Goal: Transaction & Acquisition: Purchase product/service

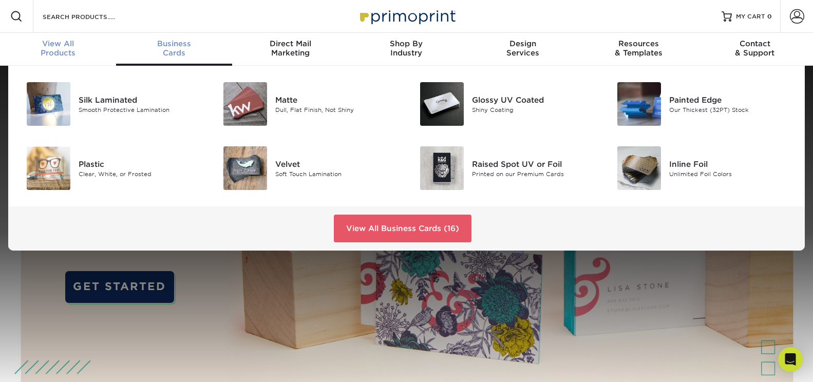
click at [55, 46] on span "View All" at bounding box center [58, 43] width 116 height 9
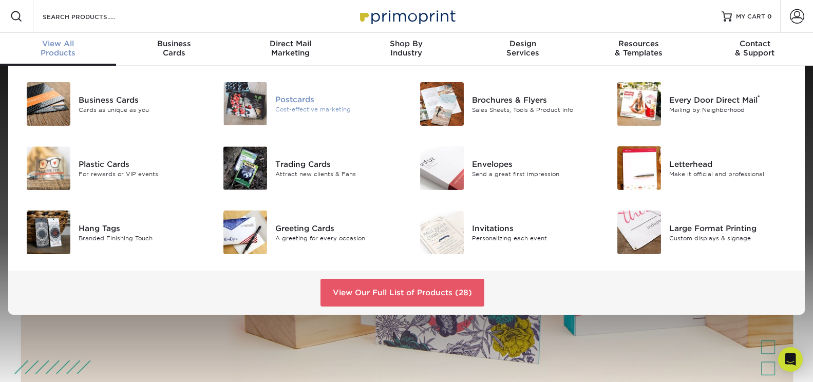
click at [307, 106] on div "Cost-effective marketing" at bounding box center [337, 109] width 124 height 9
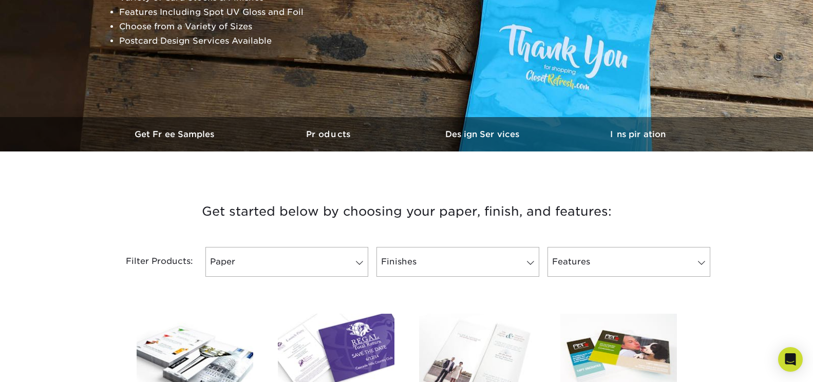
scroll to position [257, 0]
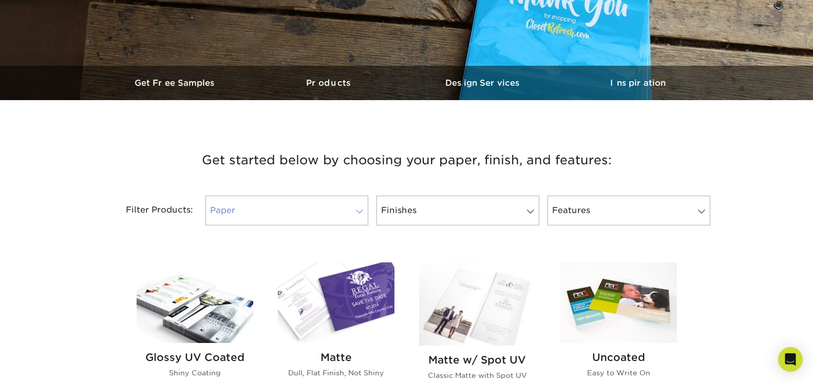
click at [359, 211] on span at bounding box center [359, 212] width 14 height 8
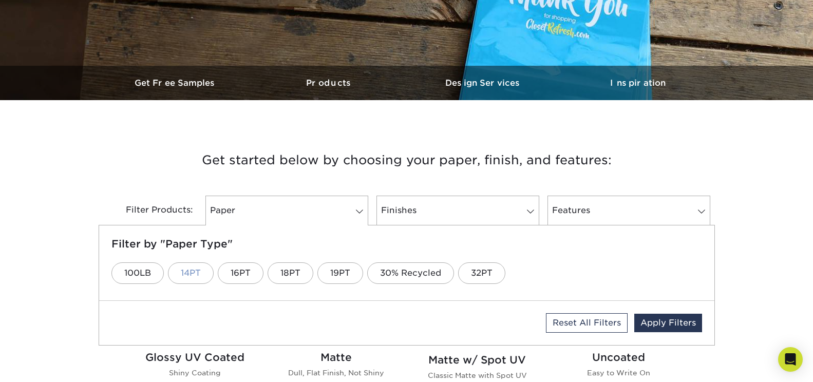
click at [190, 272] on link "14PT" at bounding box center [191, 273] width 46 height 22
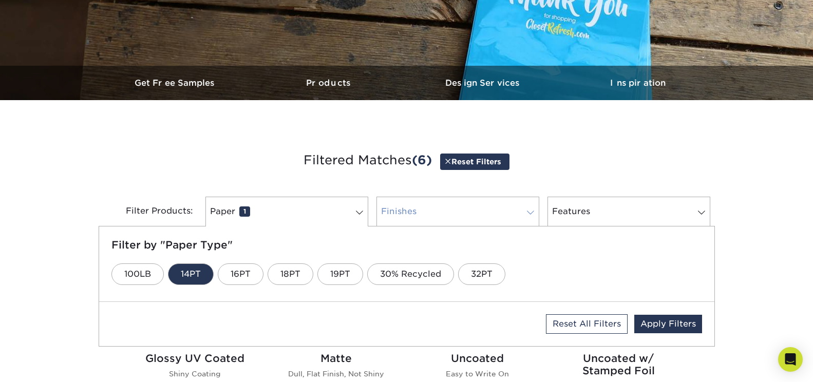
click at [531, 213] on span at bounding box center [530, 213] width 14 height 8
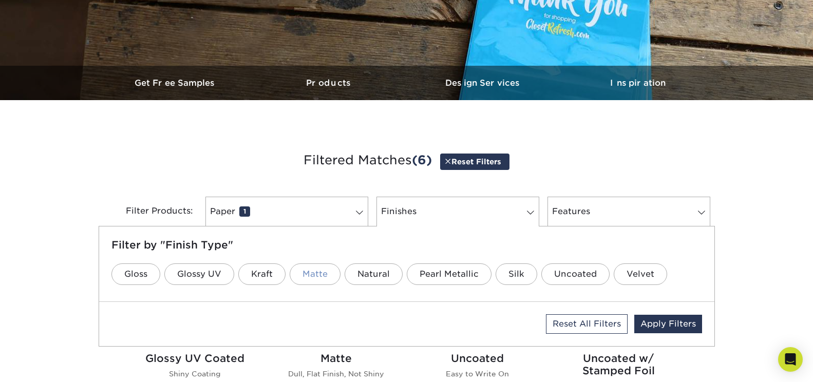
click at [316, 274] on link "Matte" at bounding box center [315, 274] width 51 height 22
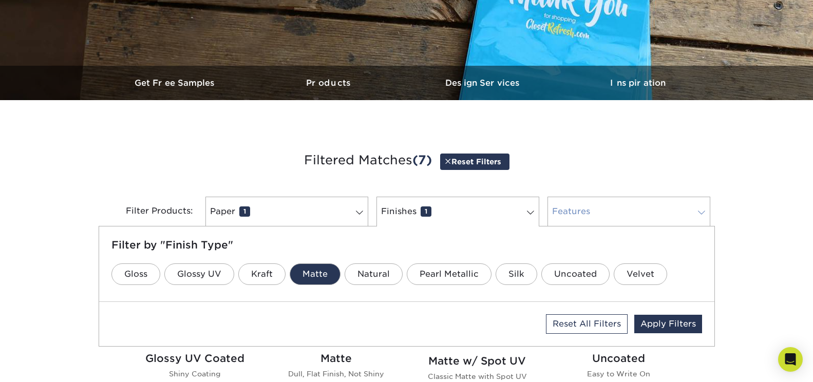
click at [701, 211] on span at bounding box center [701, 213] width 14 height 8
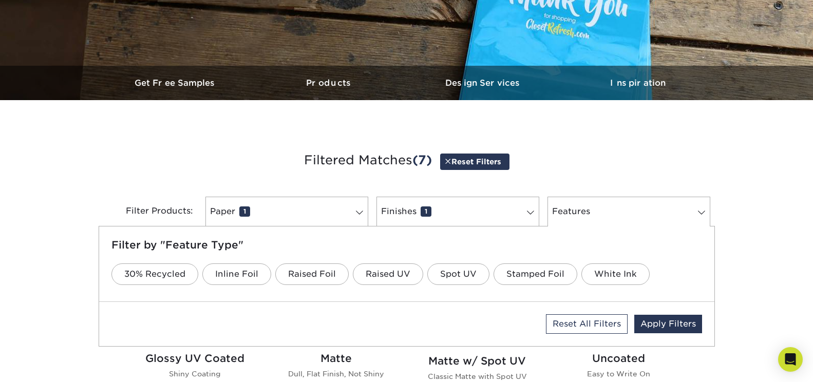
scroll to position [308, 0]
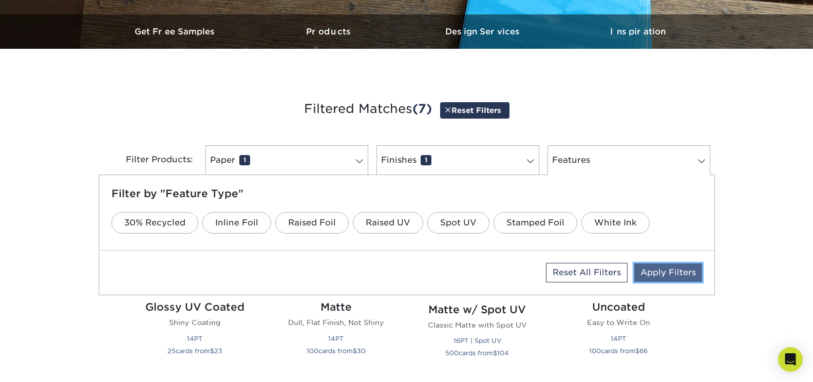
click at [667, 271] on link "Apply Filters" at bounding box center [668, 272] width 68 height 18
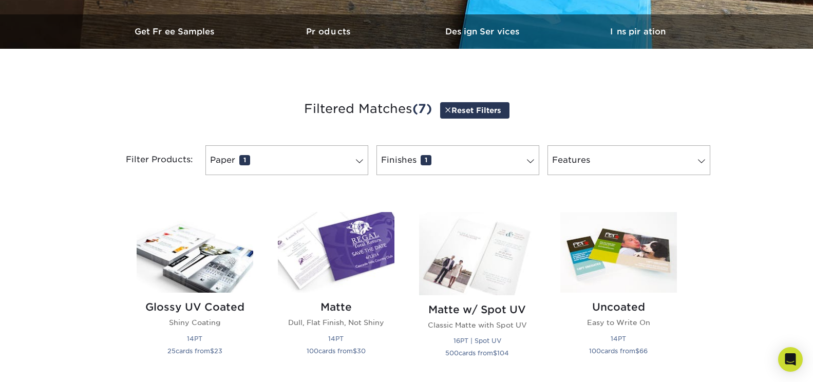
scroll to position [360, 0]
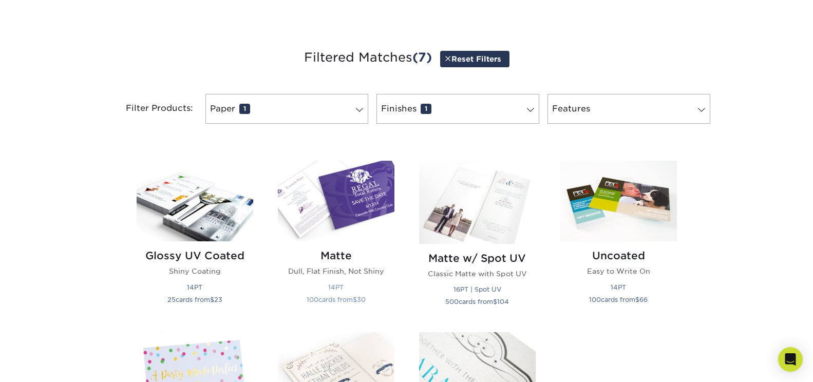
click at [337, 255] on h2 "Matte" at bounding box center [336, 256] width 117 height 12
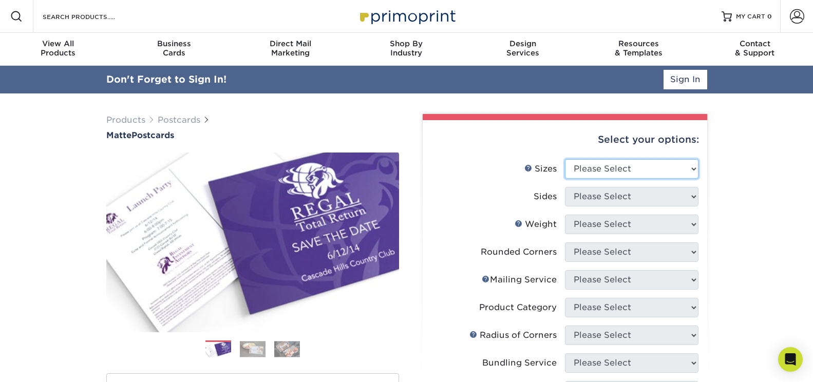
click at [694, 168] on select "Please Select 1.5" x 7" 2" x 4" 2" x 6" 2" x 7" 2" x 8" 2.12" x 5.5" 2.125" x 5…" at bounding box center [632, 169] width 134 height 20
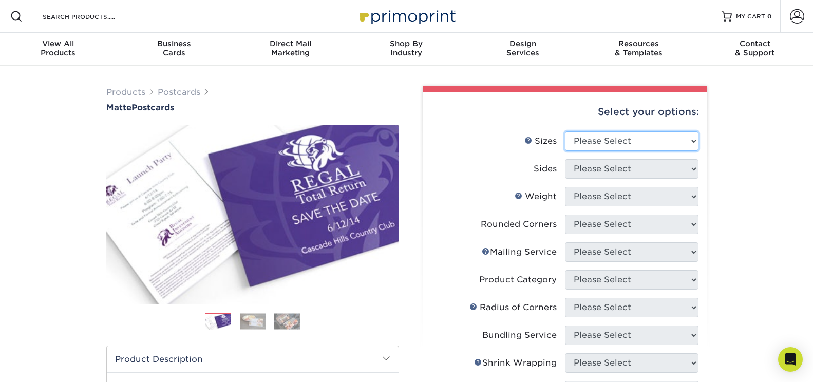
select select "2.00x8.00"
click at [565, 131] on select "Please Select 1.5" x 7" 2" x 4" 2" x 6" 2" x 7" 2" x 8" 2.12" x 5.5" 2.125" x 5…" at bounding box center [632, 141] width 134 height 20
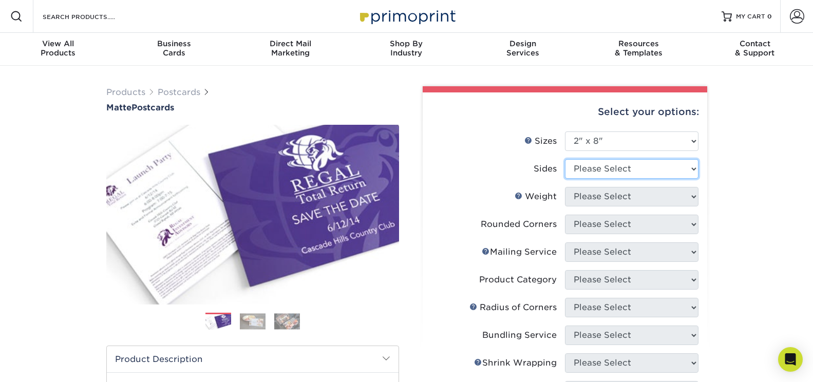
click at [693, 168] on select "Please Select Print Both Sides Print Front Only" at bounding box center [632, 169] width 134 height 20
select select "13abbda7-1d64-4f25-8bb2-c179b224825d"
click at [565, 159] on select "Please Select Print Both Sides Print Front Only" at bounding box center [632, 169] width 134 height 20
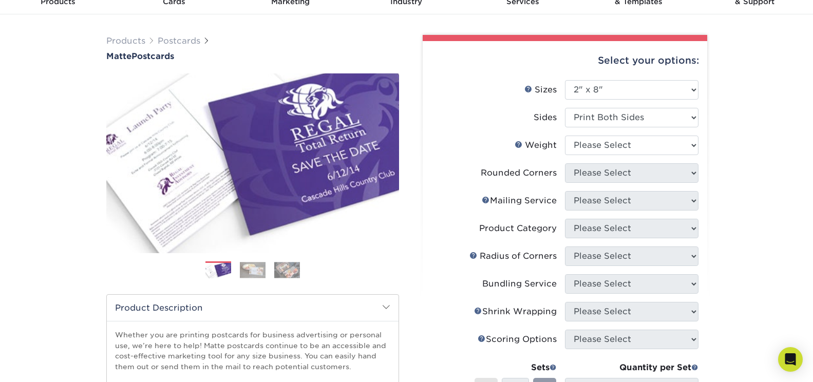
click at [673, 231] on select "Please Select" at bounding box center [632, 229] width 134 height 20
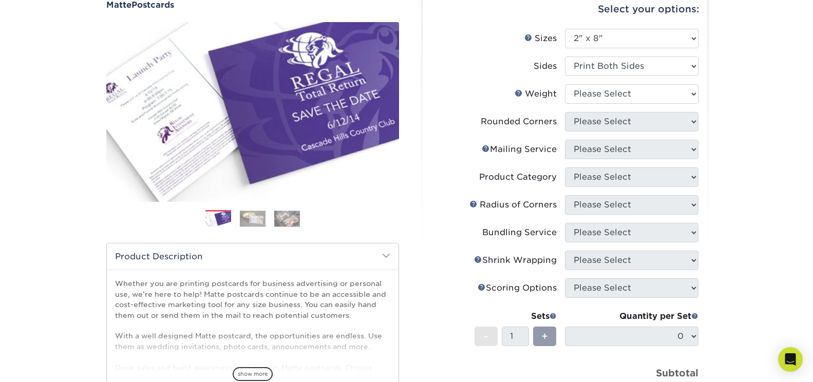
scroll to position [154, 0]
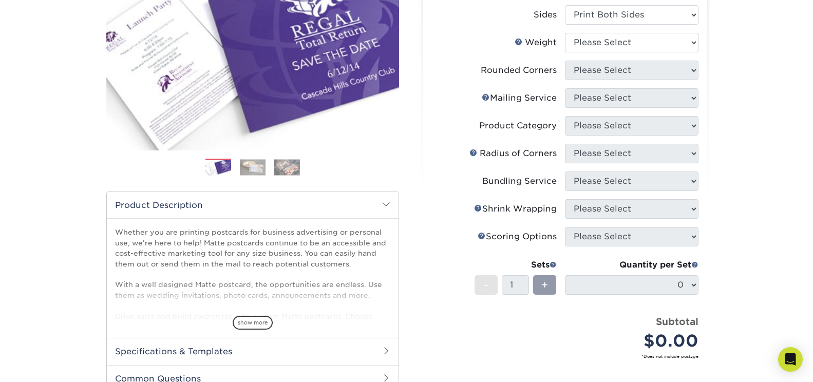
click at [680, 285] on select "0" at bounding box center [632, 285] width 134 height 20
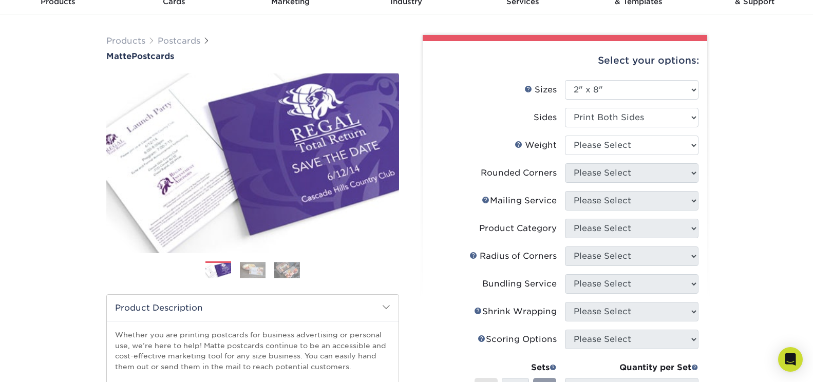
scroll to position [0, 0]
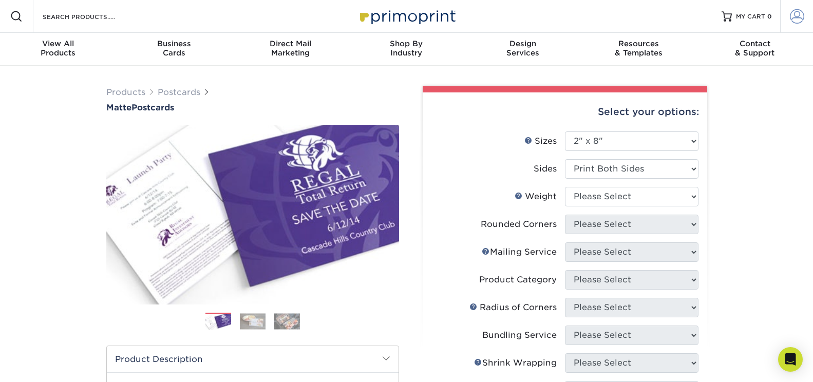
click at [795, 13] on span at bounding box center [797, 16] width 14 height 14
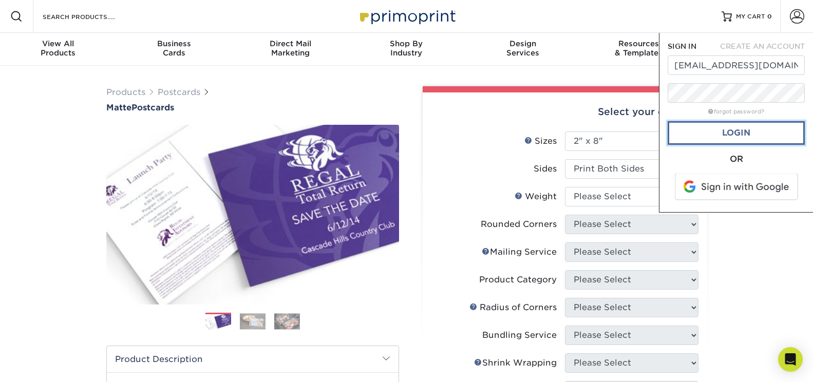
click at [748, 132] on link "Login" at bounding box center [736, 133] width 137 height 24
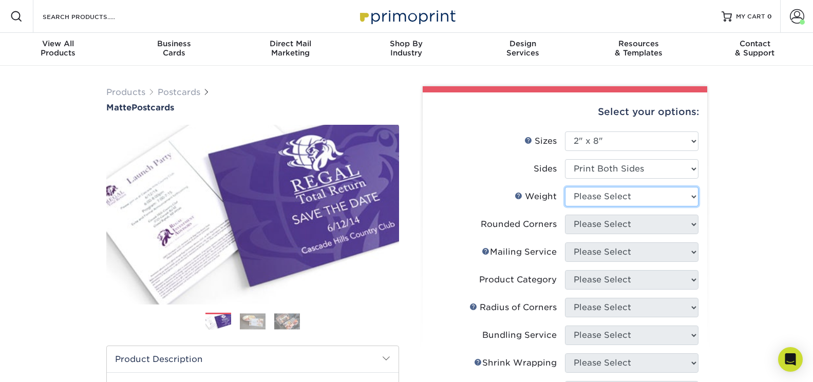
click at [695, 198] on select "Please Select 16PT 14PT" at bounding box center [632, 197] width 134 height 20
select select "14PT"
click at [565, 187] on select "Please Select 16PT 14PT" at bounding box center [632, 197] width 134 height 20
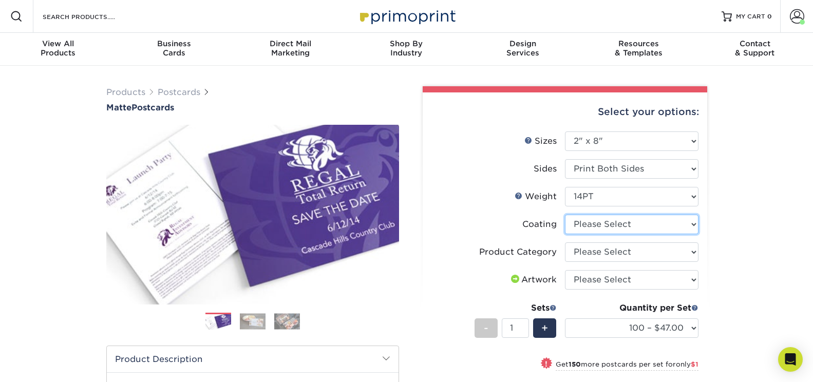
click at [673, 227] on select at bounding box center [632, 225] width 134 height 20
select select "121bb7b5-3b4d-429f-bd8d-bbf80e953313"
click at [565, 215] on select at bounding box center [632, 225] width 134 height 20
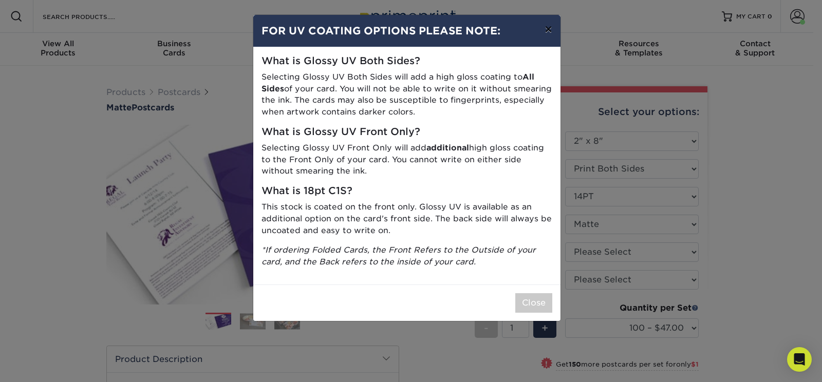
click at [548, 31] on button "×" at bounding box center [548, 29] width 24 height 29
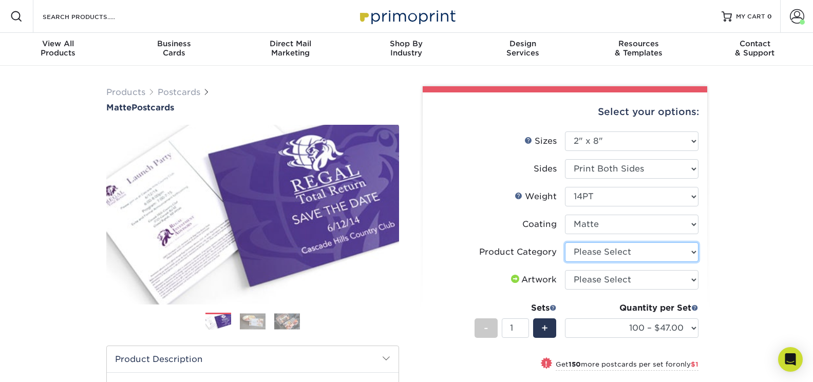
click at [694, 251] on select "Please Select Postcards" at bounding box center [632, 252] width 134 height 20
select select "9b7272e0-d6c8-4c3c-8e97-d3a1bcdab858"
click at [565, 242] on select "Please Select Postcards" at bounding box center [632, 252] width 134 height 20
click at [693, 279] on select "Please Select I will upload files I need a design - $150" at bounding box center [632, 280] width 134 height 20
select select "upload"
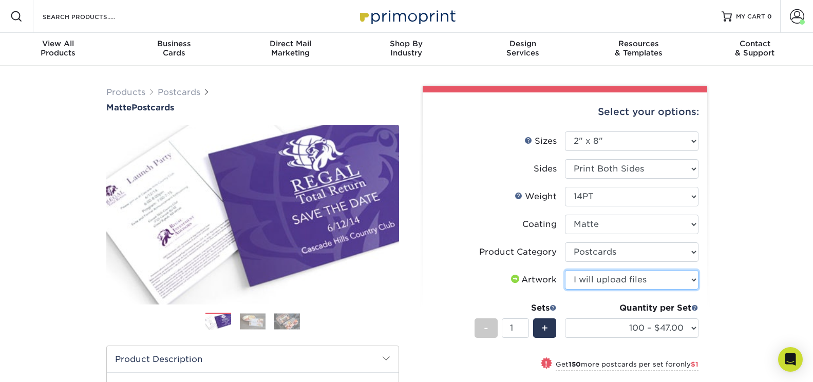
click at [565, 270] on select "Please Select I will upload files I need a design - $150" at bounding box center [632, 280] width 134 height 20
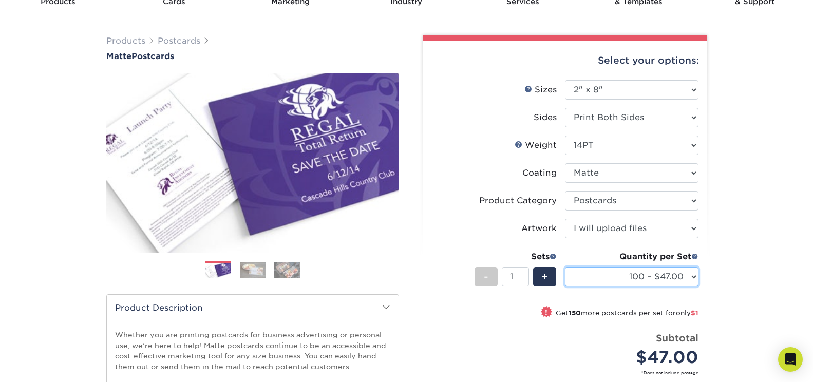
click at [693, 277] on select "100 – $47.00 250 – $48.00 500 – $53.00 1000 – $63.00 2500 – $101.00 5000 – $151…" at bounding box center [632, 277] width 134 height 20
select select "500 – $53.00"
click at [565, 267] on select "100 – $47.00 250 – $48.00 500 – $53.00 1000 – $63.00 2500 – $101.00 5000 – $151…" at bounding box center [632, 277] width 134 height 20
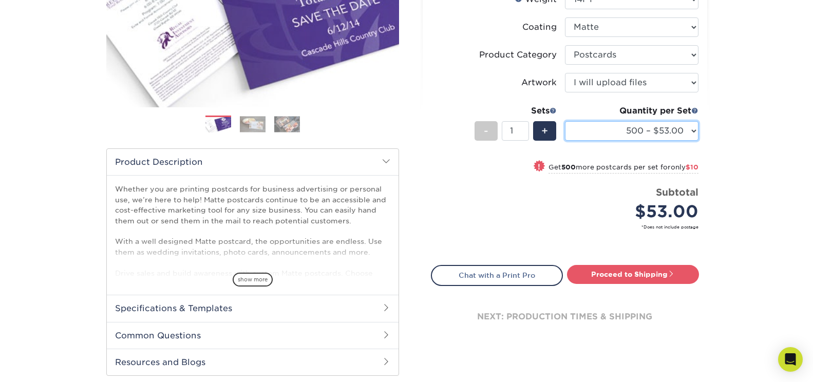
scroll to position [198, 0]
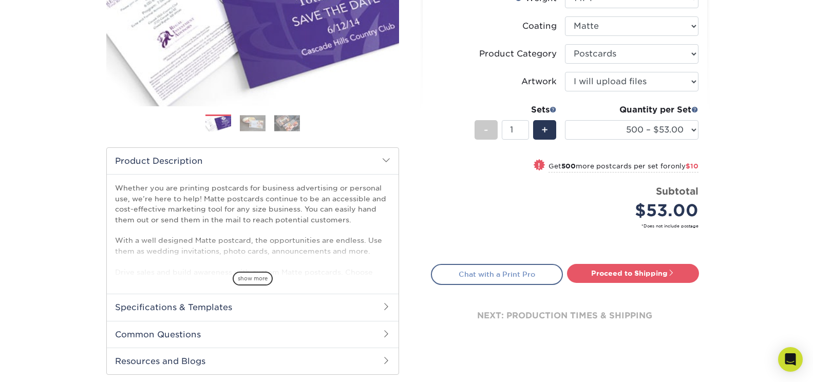
click at [534, 274] on link "Chat with a Print Pro" at bounding box center [497, 274] width 132 height 21
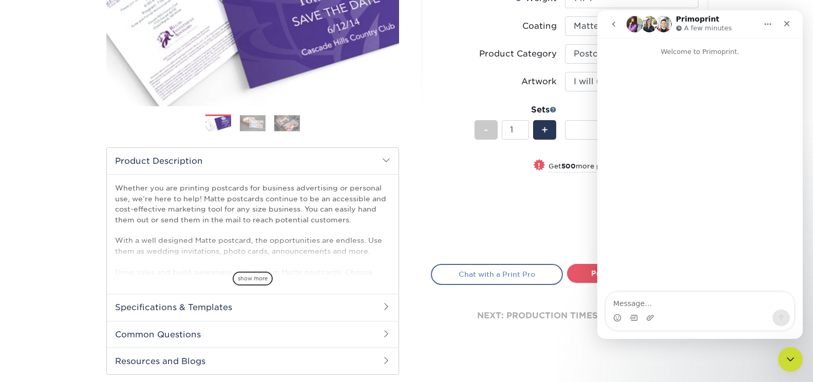
scroll to position [0, 0]
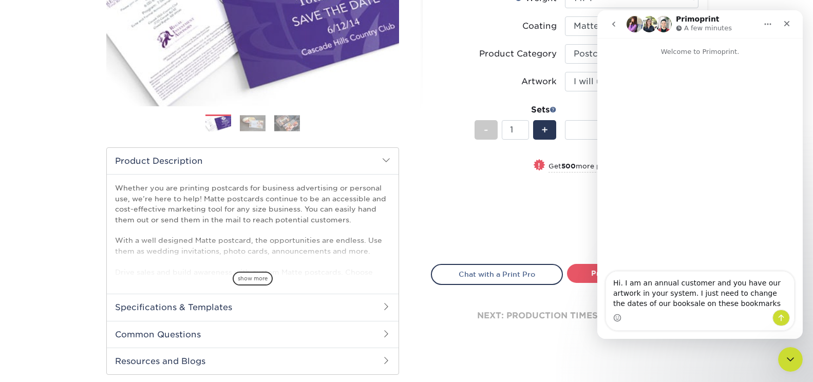
click at [631, 303] on textarea "Hi. I am an annual customer and you have our artwork in your system. I just nee…" at bounding box center [700, 291] width 188 height 38
type textarea "Hi. I am an annual customer and you have our artwork in your system. I just nee…"
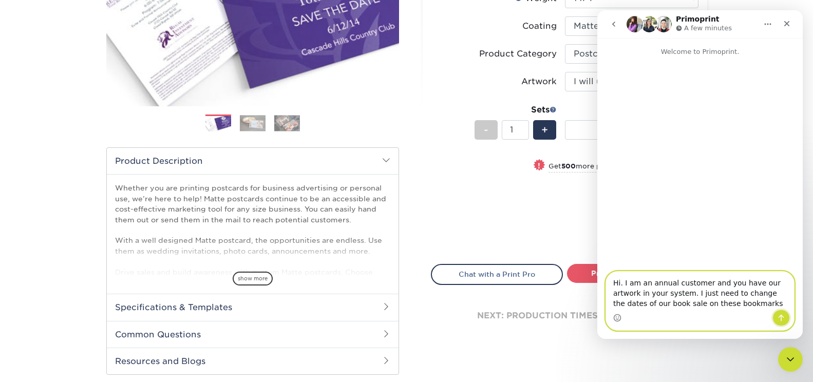
click at [780, 319] on icon "Send a message…" at bounding box center [781, 318] width 8 height 8
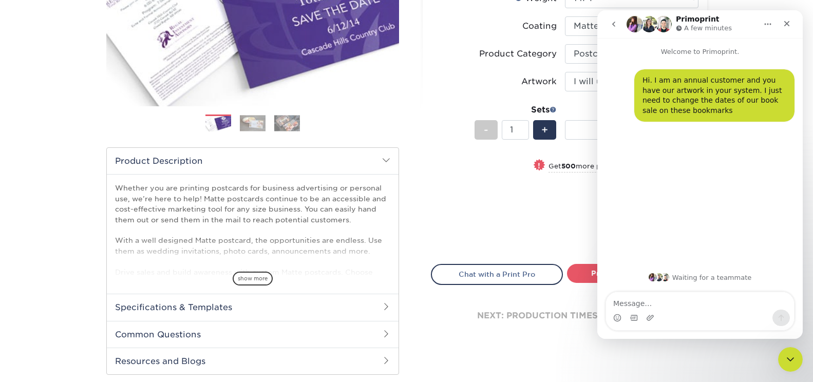
click at [653, 298] on textarea "Message…" at bounding box center [700, 300] width 188 height 17
click at [634, 305] on textarea "Can yhou tell me if my last order was for 500?" at bounding box center [700, 300] width 188 height 17
type textarea "Can you tell me if my last order was for 500?"
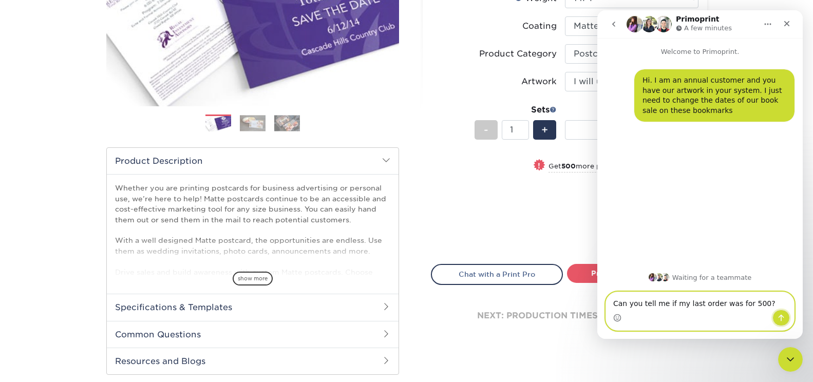
click at [781, 319] on icon "Send a message…" at bounding box center [781, 318] width 8 height 8
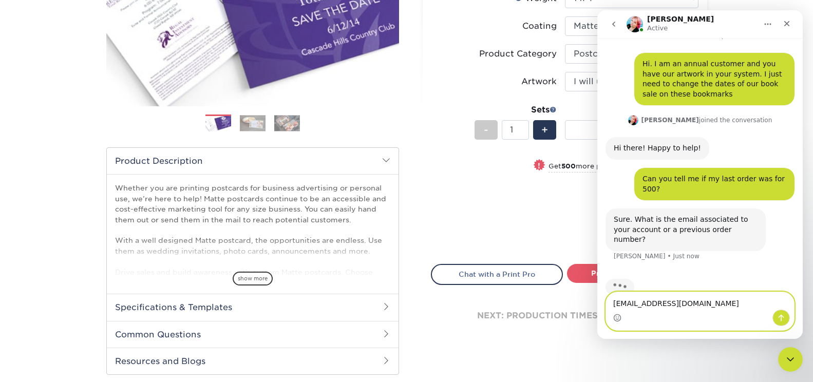
type textarea "www.Beaverfriends2021@gmail.com"
click at [782, 316] on icon "Send a message…" at bounding box center [781, 318] width 8 height 8
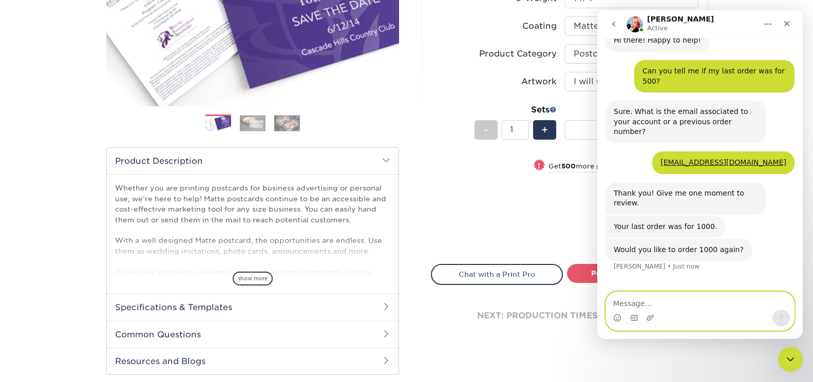
scroll to position [85, 0]
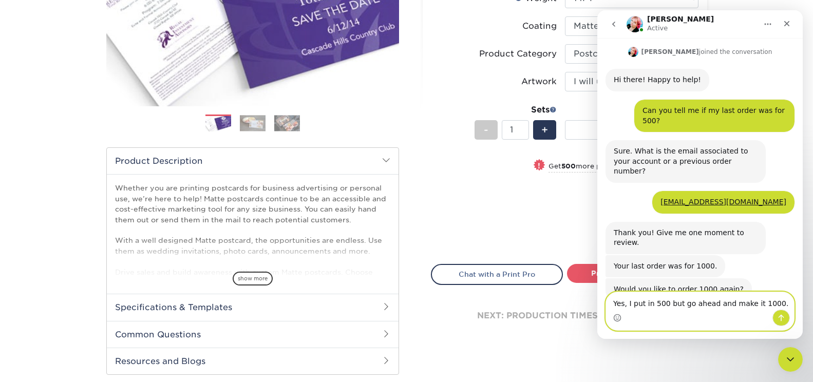
type textarea "Yes, I put in 500 but go ahead and make it 1000."
click at [785, 318] on icon "Send a message…" at bounding box center [781, 318] width 8 height 8
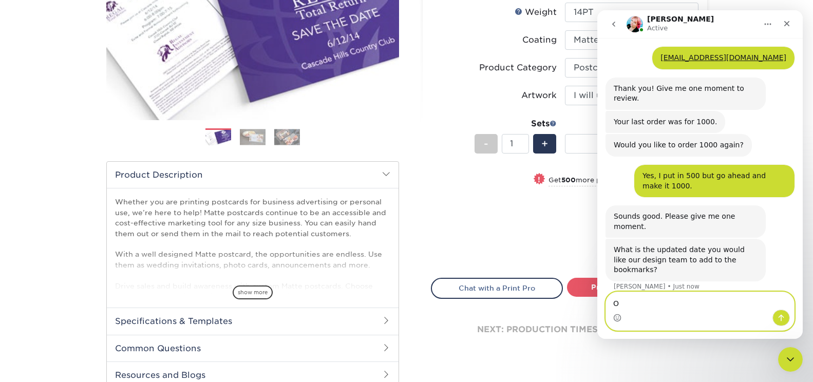
scroll to position [190, 0]
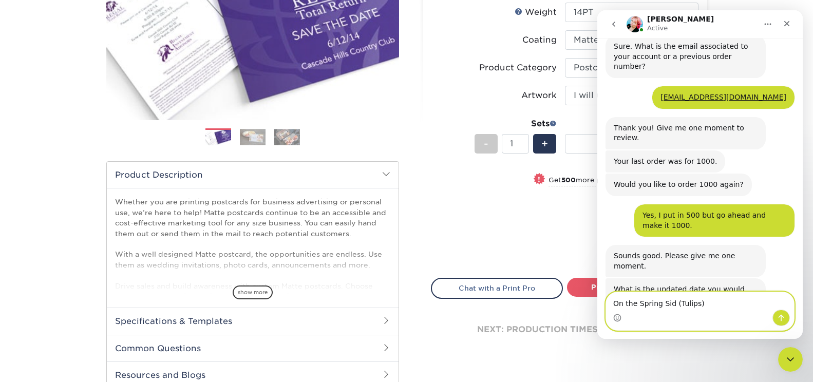
click at [669, 305] on textarea "On the Spring Sid (Tulips)" at bounding box center [700, 300] width 188 height 17
click at [708, 305] on textarea "On the Spring Side (Tulips)" at bounding box center [700, 300] width 188 height 17
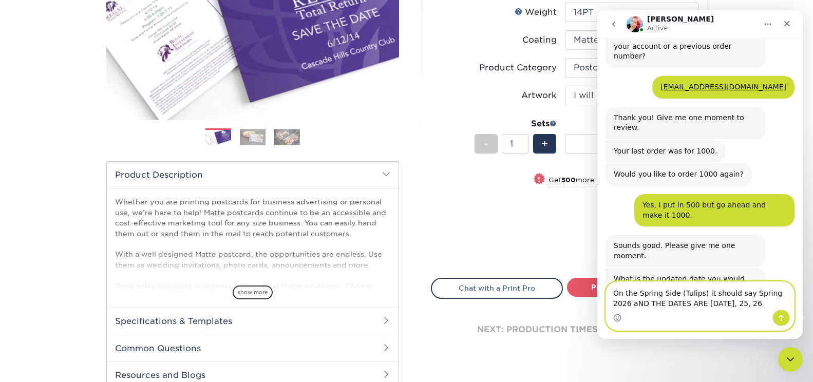
click at [683, 304] on textarea "On the Spring Side (Tulips) it should say Spring 2026 aND THE DATES ARE aPRIL 2…" at bounding box center [700, 296] width 188 height 28
drag, startPoint x: 675, startPoint y: 304, endPoint x: 617, endPoint y: 299, distance: 58.7
click at [617, 299] on textarea "On the Spring Side (Tulips) it should say Spring 2026 aND THE DATES ARE APRIL 2…" at bounding box center [700, 296] width 188 height 28
type textarea "On the Spring Side (Tulips) it should say Spring 2026 and the dates are: APRIL …"
click at [746, 302] on textarea "On the Spring Side (Tulips) it should say Spring 2026 and the dates are: APRIL …" at bounding box center [700, 296] width 188 height 28
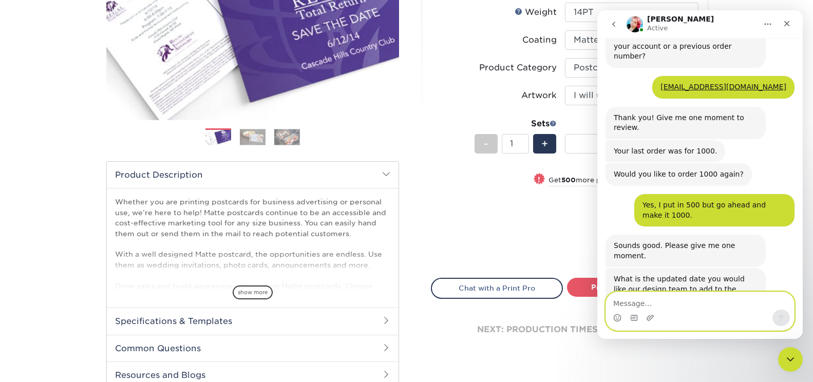
scroll to position [240, 0]
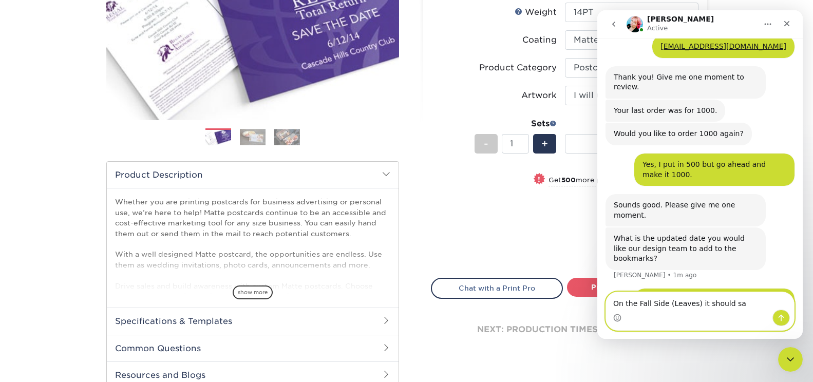
type textarea "On the Fall Side (Leaves) it should say"
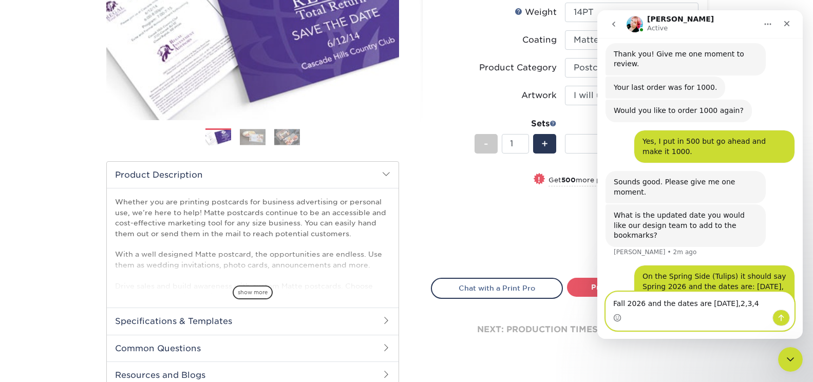
type textarea "Fall 2026 and the dates are OCTOBER 1,2,3,4"
click at [781, 317] on icon "Send a message…" at bounding box center [782, 318] width 6 height 7
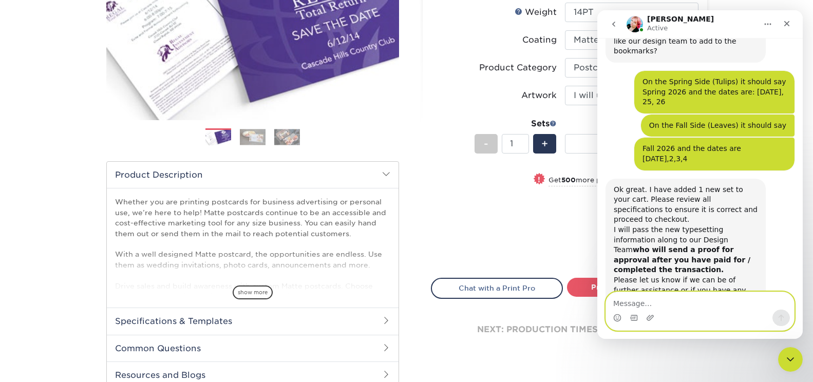
scroll to position [408, 0]
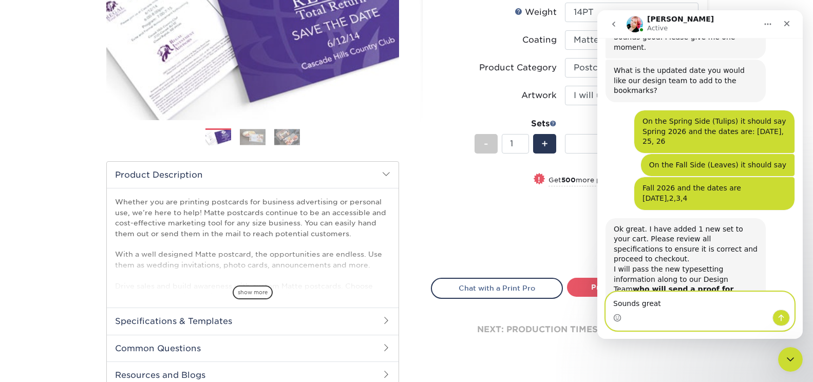
type textarea "Sounds great"
click at [782, 318] on icon "Send a message…" at bounding box center [781, 318] width 8 height 8
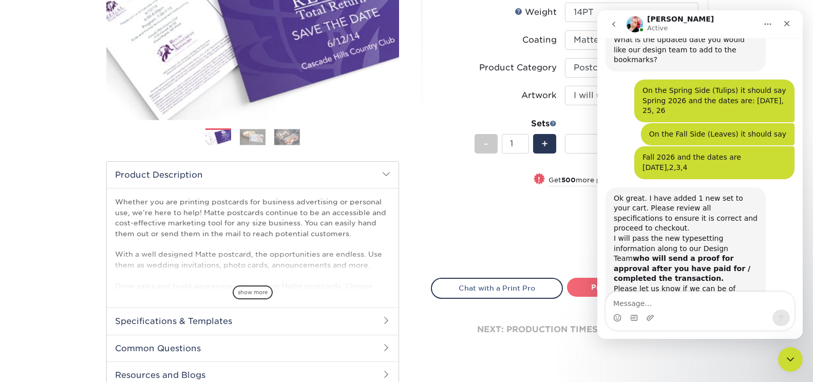
click at [588, 287] on link "Proceed to Shipping" at bounding box center [633, 287] width 132 height 18
type input "Set 1"
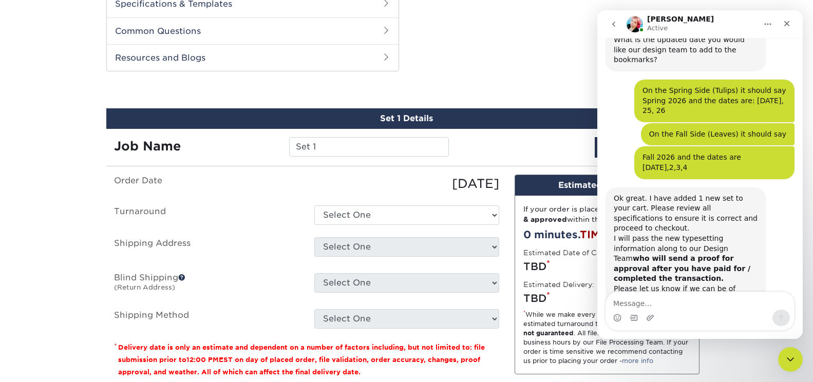
scroll to position [522, 0]
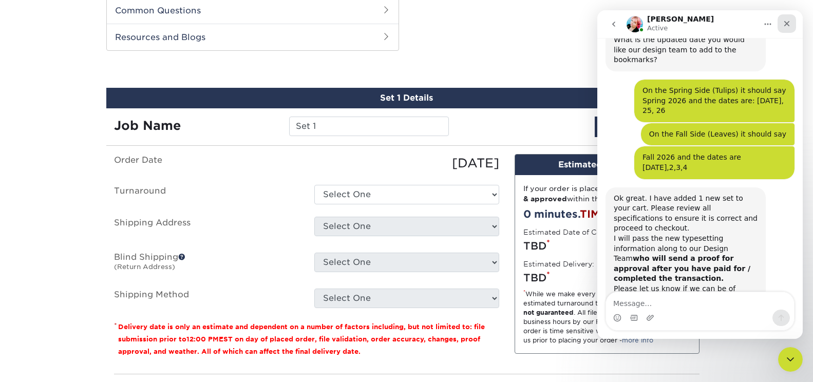
click at [788, 22] on icon "Close" at bounding box center [787, 24] width 8 height 8
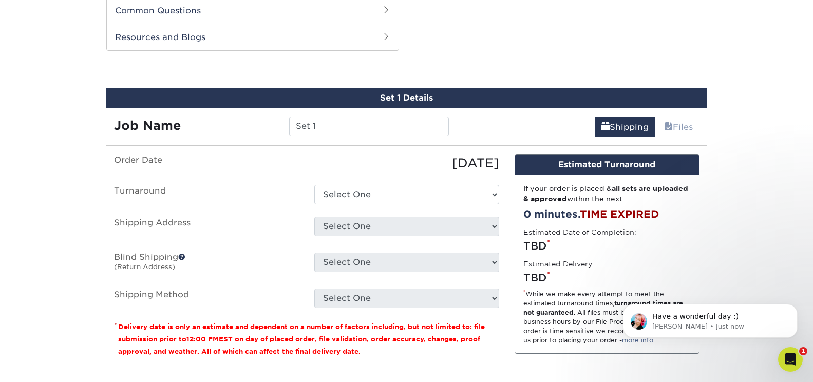
scroll to position [469, 0]
click at [496, 193] on select "Select One 2-4 Business Days 2 Day Next Business Day" at bounding box center [406, 195] width 185 height 20
select select "25c14714-8ff8-41eb-ba37-f736c6594beb"
click at [314, 185] on select "Select One 2-4 Business Days 2 Day Next Business Day" at bounding box center [406, 195] width 185 height 20
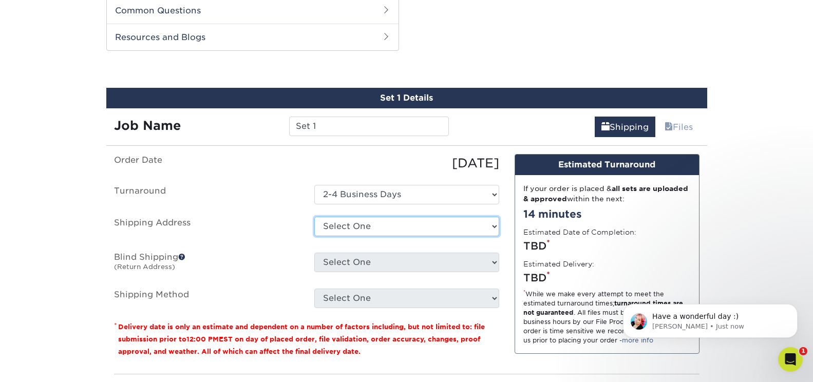
click at [495, 226] on select "Select One 205 FERRY ST, DANVILLE, PA 317 FERRY ST, DANVILLE, PA 317 FERRY ST, …" at bounding box center [406, 227] width 185 height 20
select select "152325"
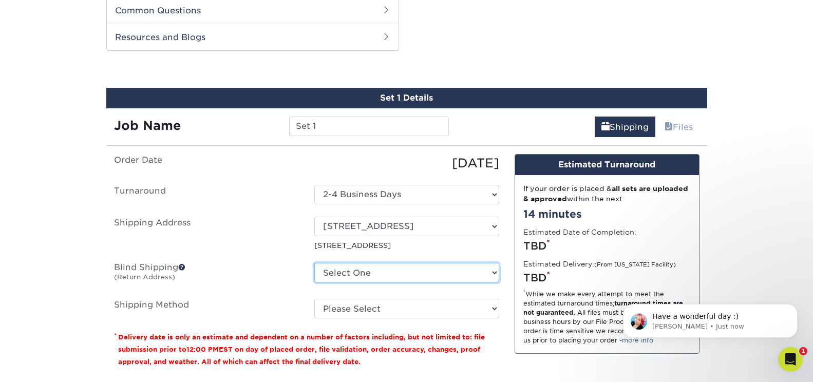
click at [499, 276] on select "Select One 205 FERRY ST, DANVILLE, PA 317 FERRY ST, DANVILLE, PA 317 FERRY ST, …" at bounding box center [406, 273] width 185 height 20
click at [492, 271] on select "Select One 205 FERRY ST, DANVILLE, PA 317 FERRY ST, DANVILLE, PA 317 FERRY ST, …" at bounding box center [406, 273] width 185 height 20
click at [184, 265] on span at bounding box center [181, 266] width 7 height 7
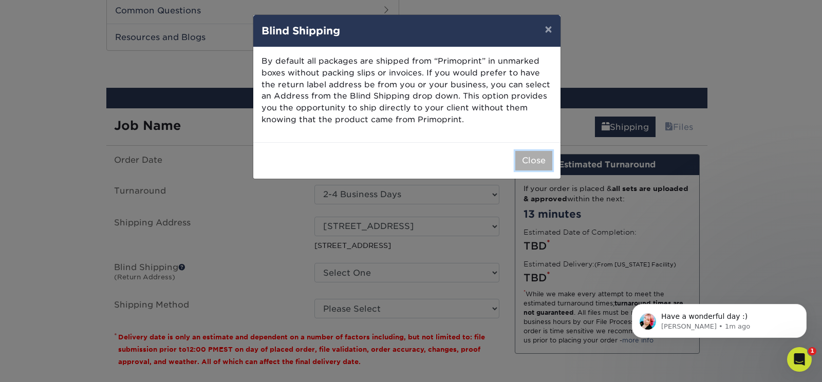
click at [542, 158] on button "Close" at bounding box center [533, 161] width 37 height 20
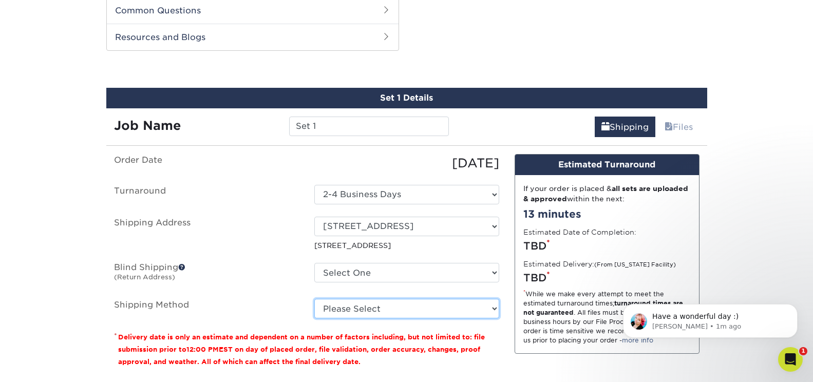
click at [495, 308] on select "Please Select Ground Shipping (+$28.48) 3 Day Shipping Service (+$30.18) 2 Day …" at bounding box center [406, 309] width 185 height 20
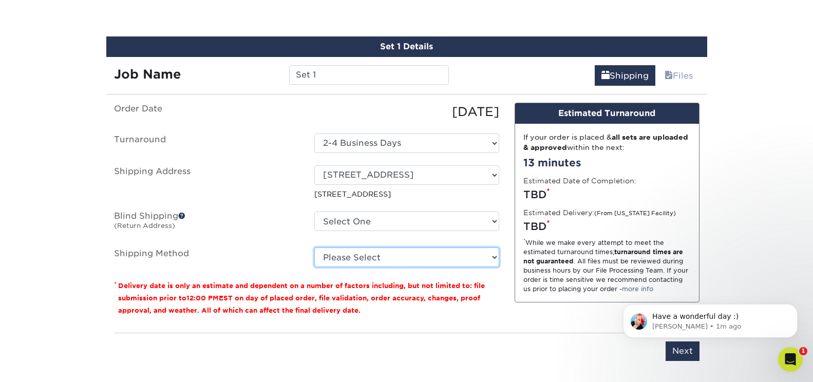
click at [496, 261] on select "Please Select Ground Shipping (+$28.48) 3 Day Shipping Service (+$30.18) 2 Day …" at bounding box center [406, 258] width 185 height 20
select select "03"
click at [314, 248] on select "Please Select Ground Shipping (+$28.48) 3 Day Shipping Service (+$30.18) 2 Day …" at bounding box center [406, 258] width 185 height 20
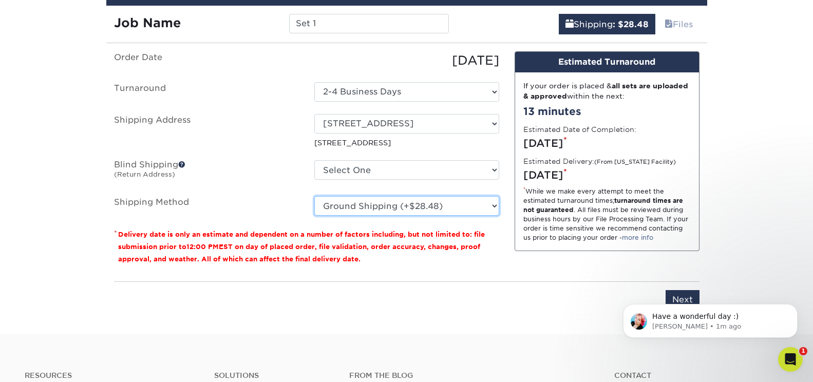
scroll to position [676, 0]
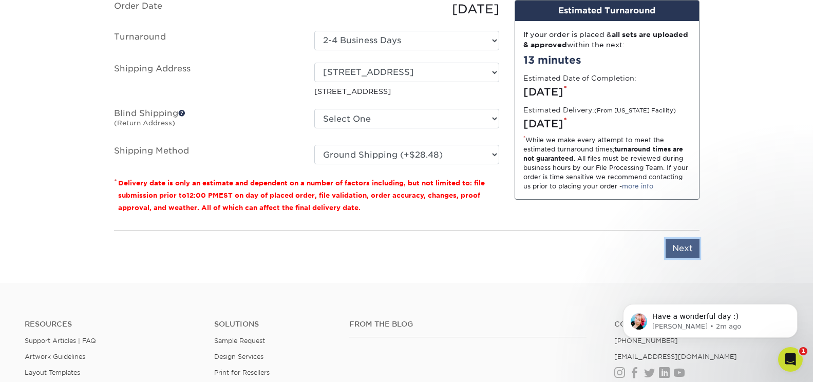
click at [683, 250] on input "Next" at bounding box center [683, 249] width 34 height 20
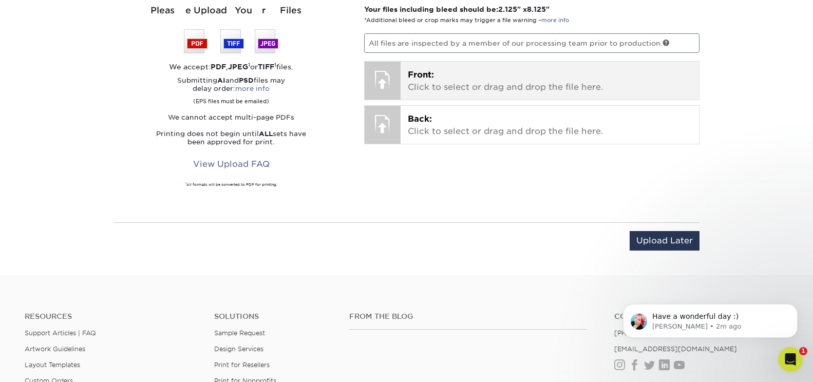
click at [411, 85] on p "Front: Click to select or drag and drop the file here." at bounding box center [550, 81] width 284 height 25
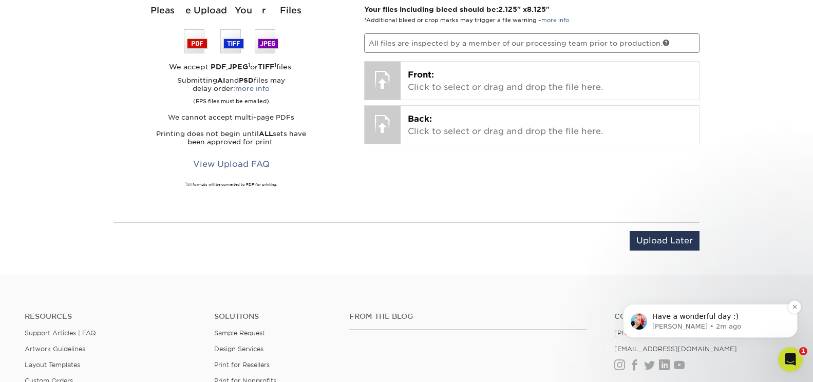
click at [696, 323] on p "Jenny • 2m ago" at bounding box center [718, 326] width 133 height 9
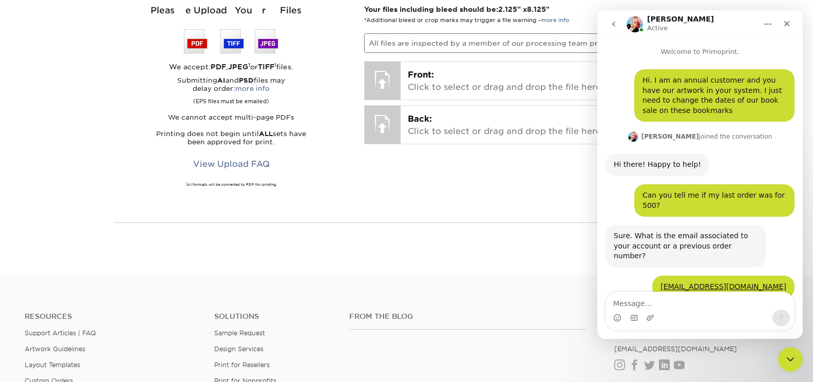
scroll to position [2, 0]
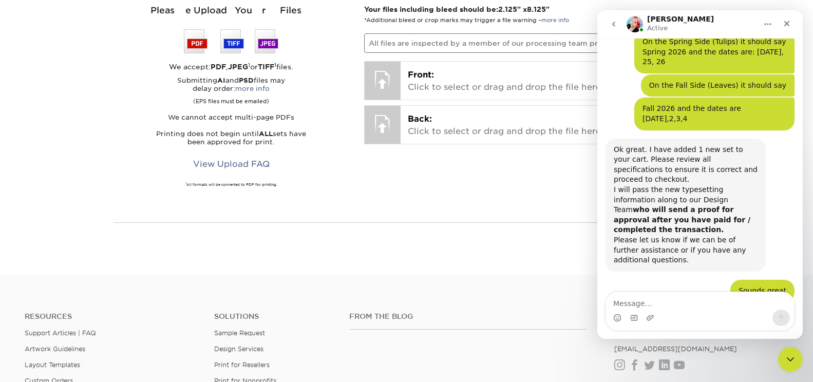
drag, startPoint x: 651, startPoint y: 306, endPoint x: 670, endPoint y: 297, distance: 20.7
click at [657, 304] on textarea "Message…" at bounding box center [700, 300] width 188 height 17
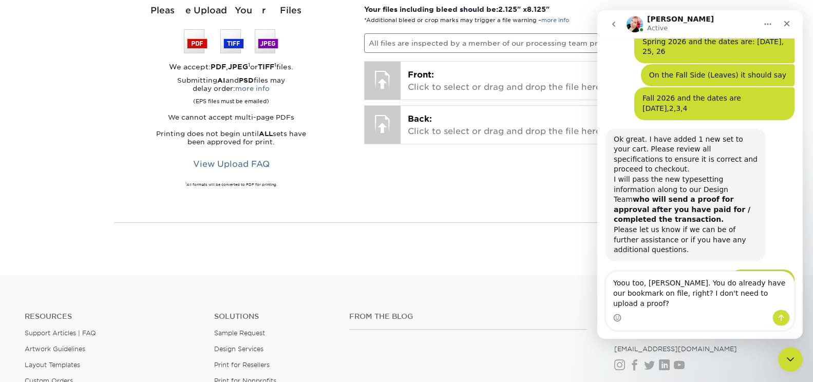
click at [626, 294] on textarea "Yoou too, Jenny. You do already have our bookmark on file, right? I don't need …" at bounding box center [700, 291] width 188 height 38
type textarea "You too, Jenny. You do already have our bookmark on file, right? I don't need t…"
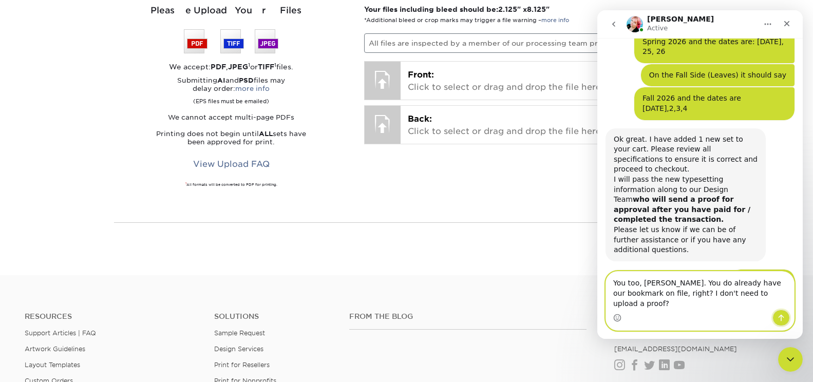
click at [784, 317] on icon "Send a message…" at bounding box center [781, 318] width 8 height 8
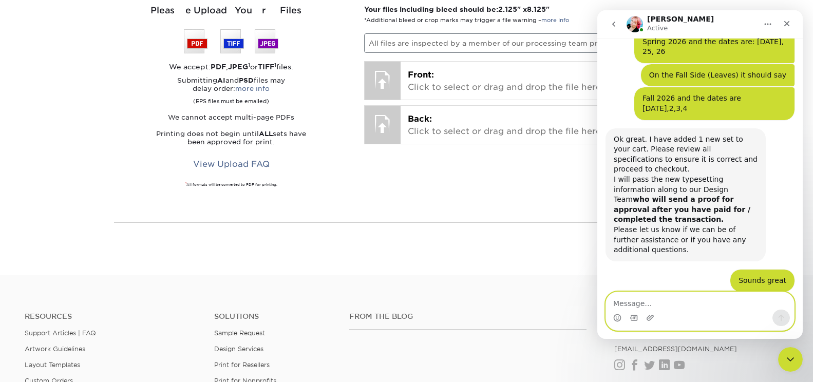
scroll to position [520, 0]
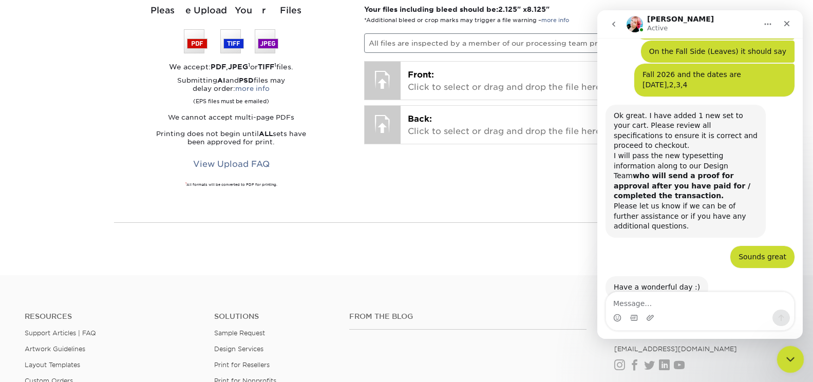
click at [788, 358] on icon "Close Intercom Messenger" at bounding box center [788, 358] width 7 height 4
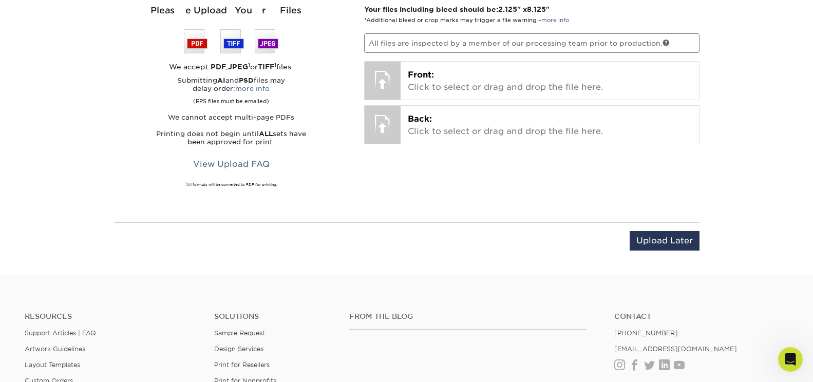
scroll to position [574, 0]
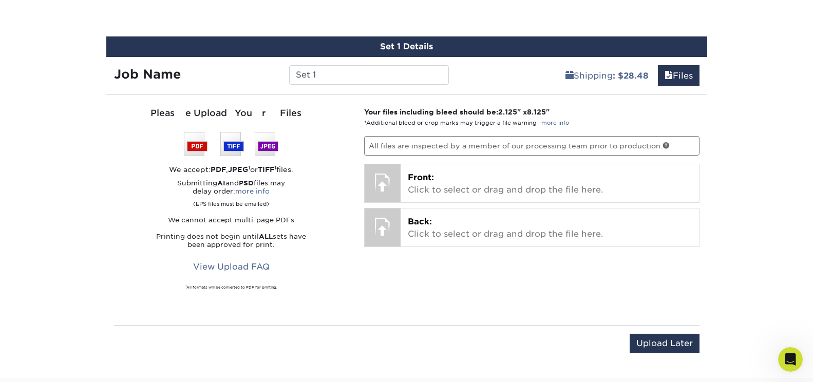
click at [650, 145] on p "All files are inspected by a member of our processing team prior to production." at bounding box center [531, 146] width 335 height 20
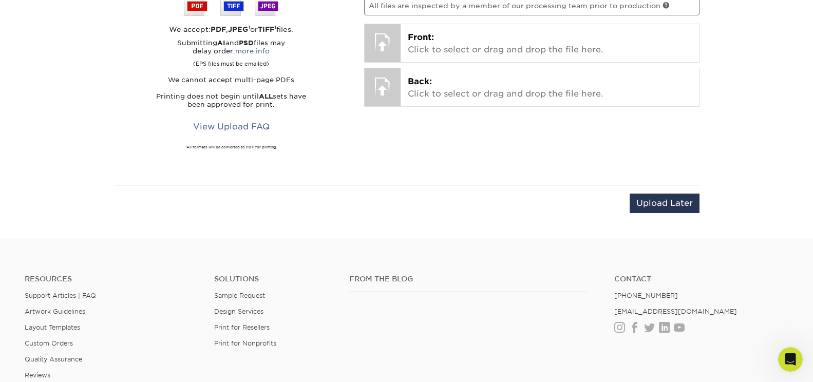
scroll to position [870, 0]
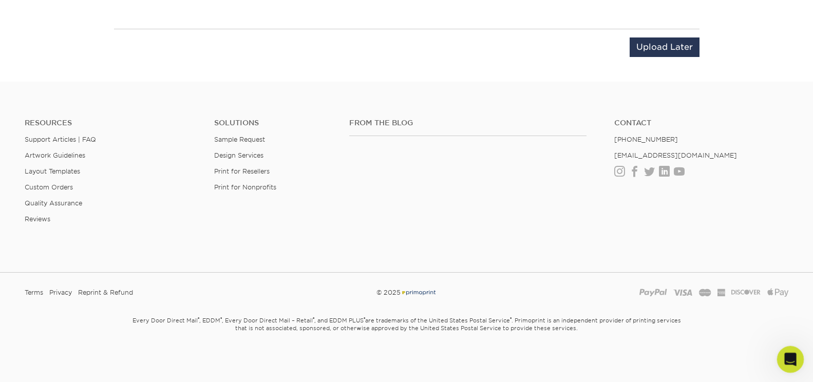
click at [790, 355] on icon "Open Intercom Messenger" at bounding box center [789, 358] width 17 height 17
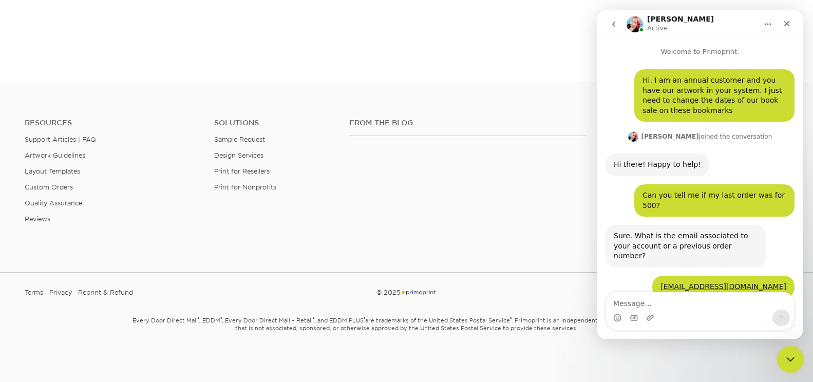
scroll to position [520, 0]
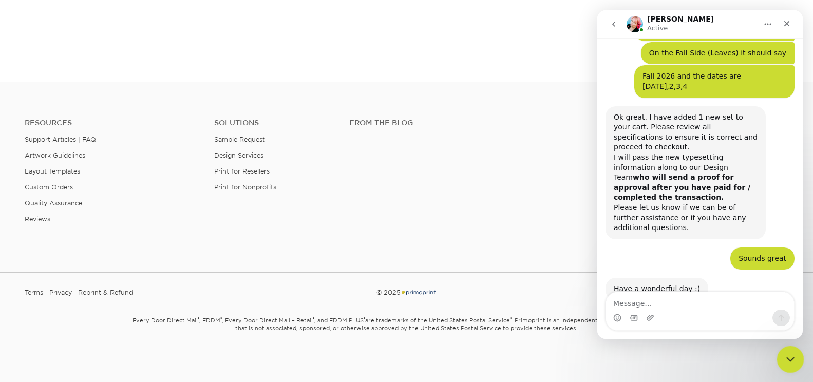
click at [788, 360] on icon "Close Intercom Messenger" at bounding box center [788, 358] width 7 height 4
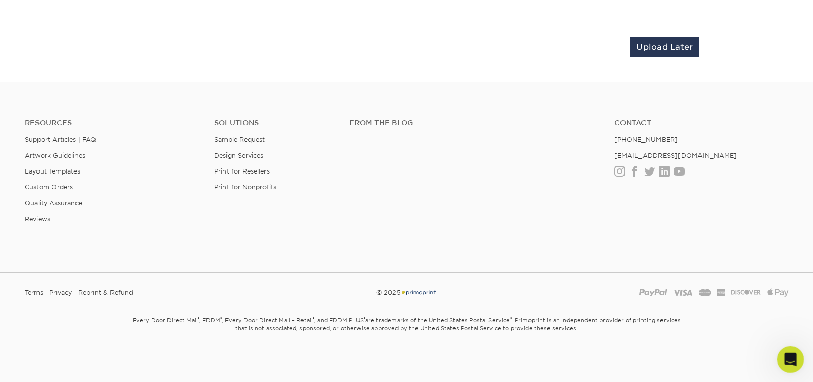
click at [791, 361] on icon "Open Intercom Messenger" at bounding box center [789, 358] width 17 height 17
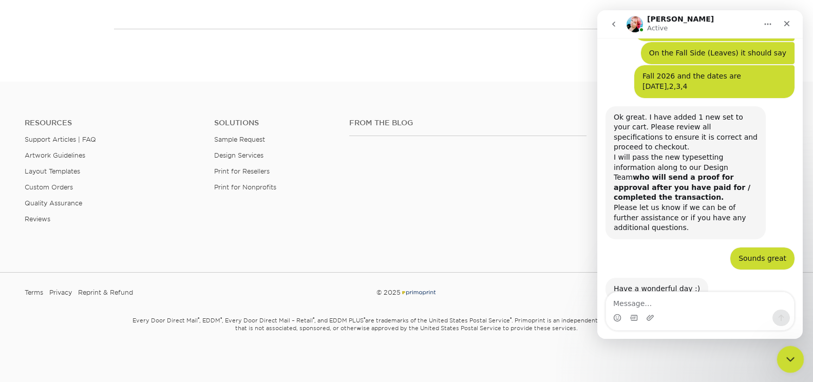
click at [786, 358] on icon "Close Intercom Messenger" at bounding box center [789, 358] width 12 height 12
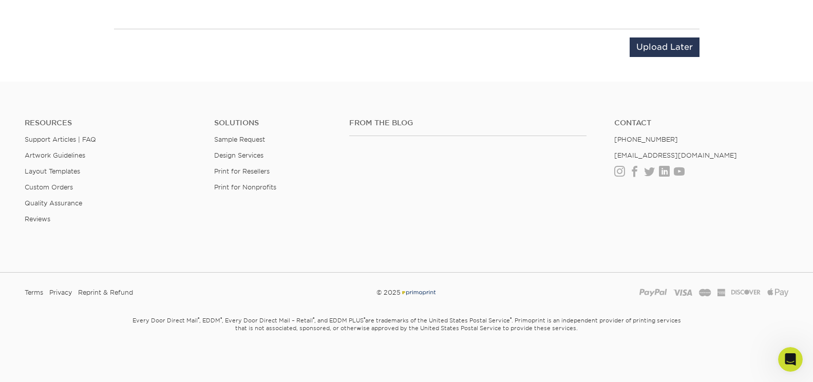
click at [686, 290] on div "Paypal Visa Mastercard American Express Discover Apple Pay" at bounding box center [666, 292] width 260 height 15
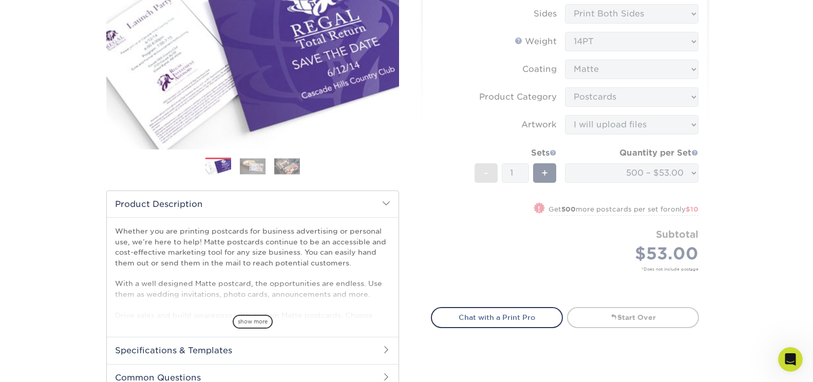
scroll to position [152, 0]
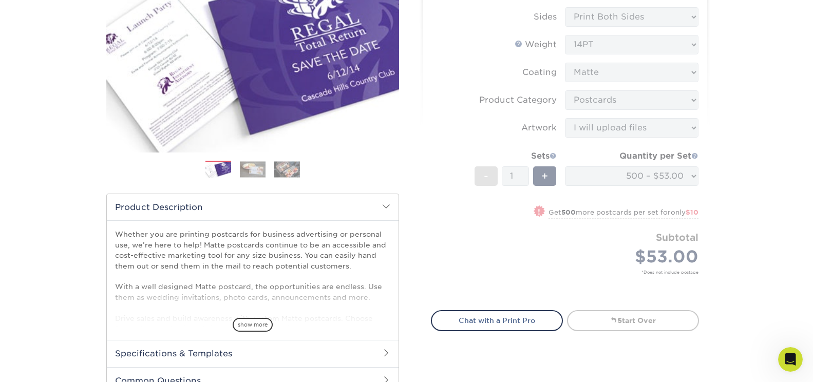
click at [694, 176] on form "Sizes Help Sizes Please Select 1.5" x 7" 2" x 4" 2" x 6" 2" x 7" 2" x 8" 2.12" …" at bounding box center [565, 138] width 268 height 319
click at [646, 175] on form "Sizes Help Sizes Please Select 1.5" x 7" 2" x 4" 2" x 6" 2" x 7" 2" x 8" 2.12" …" at bounding box center [565, 138] width 268 height 319
click at [648, 174] on form "Sizes Help Sizes Please Select 1.5" x 7" 2" x 4" 2" x 6" 2" x 7" 2" x 8" 2.12" …" at bounding box center [565, 138] width 268 height 319
click at [646, 175] on form "Sizes Help Sizes Please Select 1.5" x 7" 2" x 4" 2" x 6" 2" x 7" 2" x 8" 2.12" …" at bounding box center [565, 138] width 268 height 319
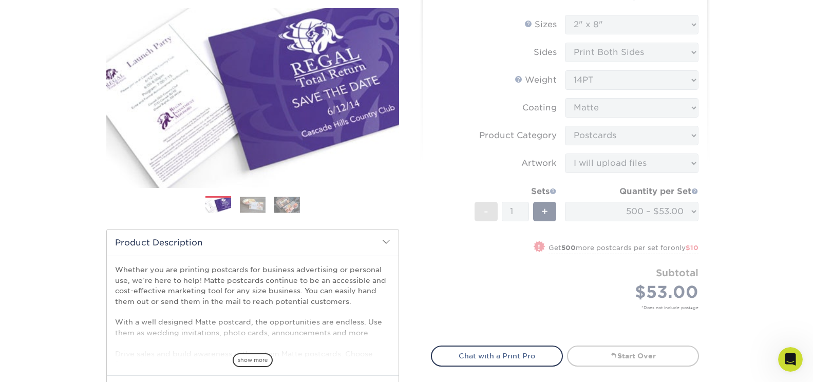
scroll to position [106, 0]
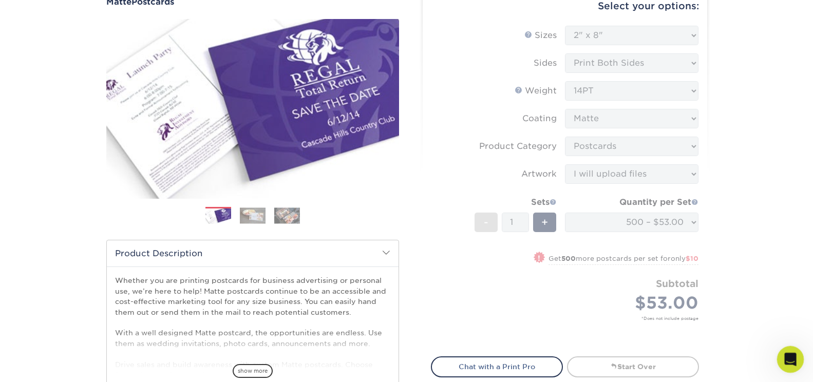
click at [790, 351] on div "Open Intercom Messenger" at bounding box center [789, 358] width 34 height 34
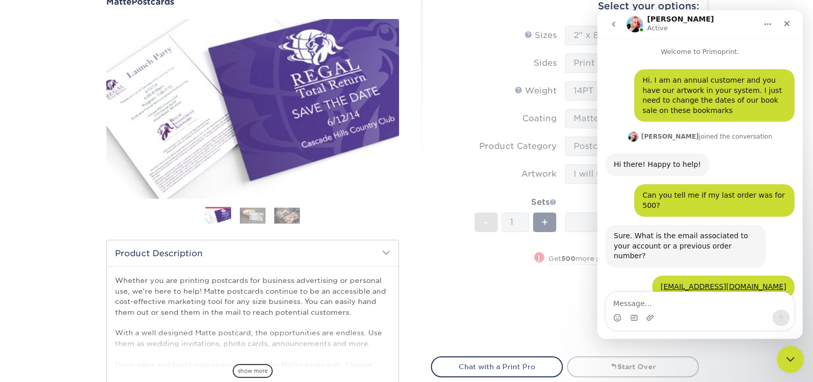
scroll to position [520, 0]
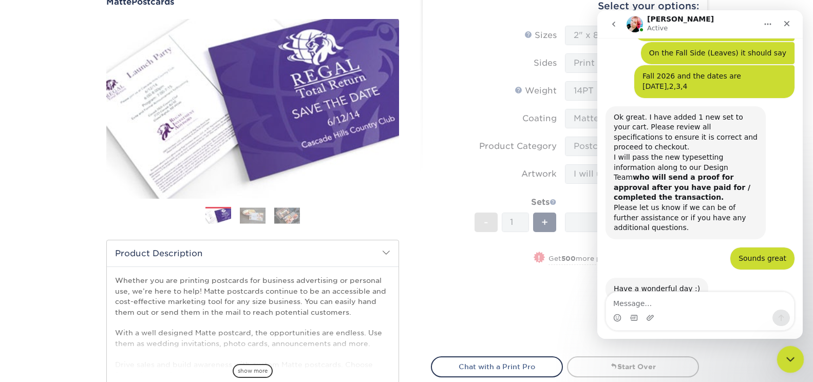
click at [787, 356] on icon "Close Intercom Messenger" at bounding box center [789, 358] width 12 height 12
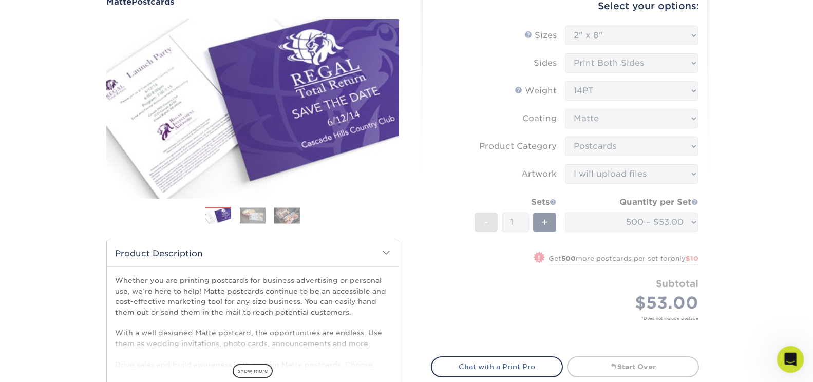
click at [787, 356] on icon "Open Intercom Messenger" at bounding box center [789, 358] width 17 height 17
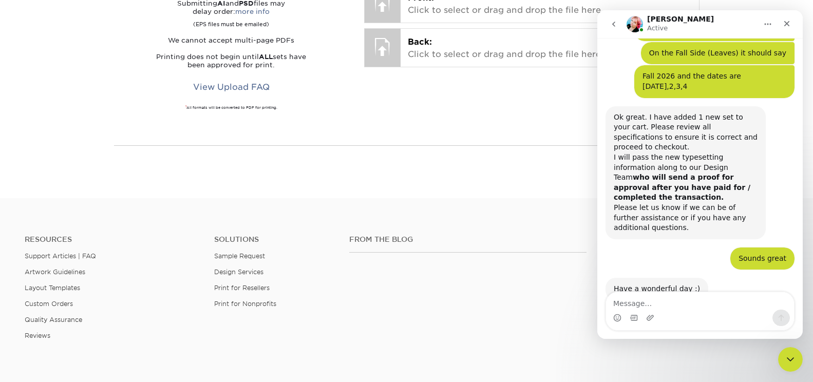
scroll to position [708, 0]
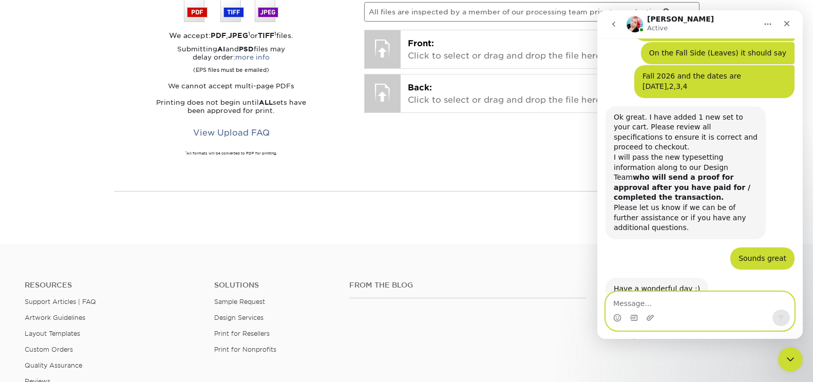
click at [654, 300] on textarea "Message…" at bounding box center [700, 300] width 188 height 17
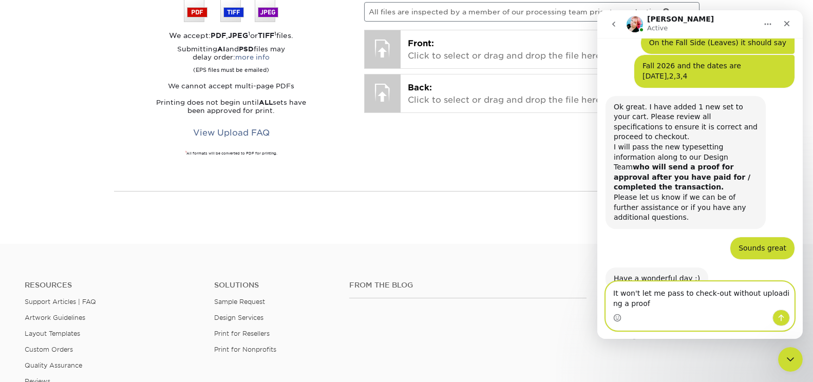
type textarea "It won't let me pass to check-out without uploadi ng a proof."
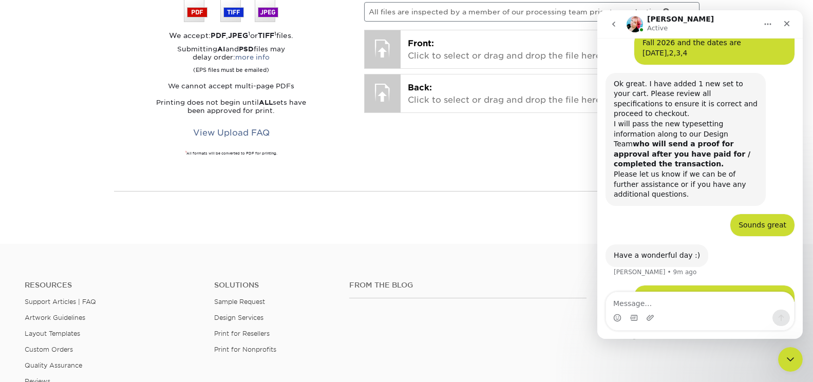
click at [665, 335] on div "It won't let me pass to check-out without uploadi ng a proof." at bounding box center [715, 345] width 144 height 20
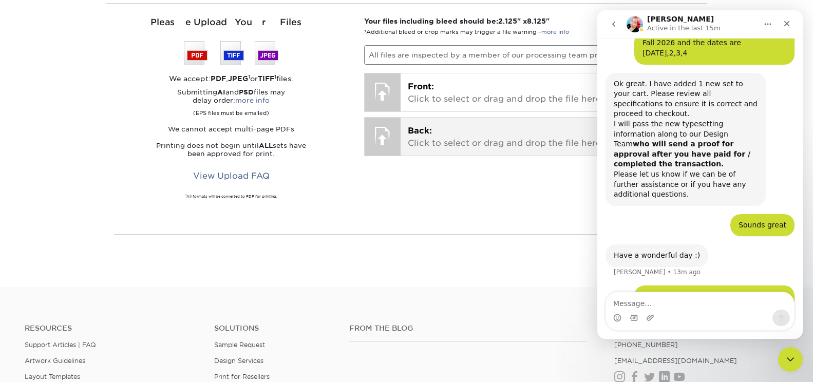
scroll to position [562, 0]
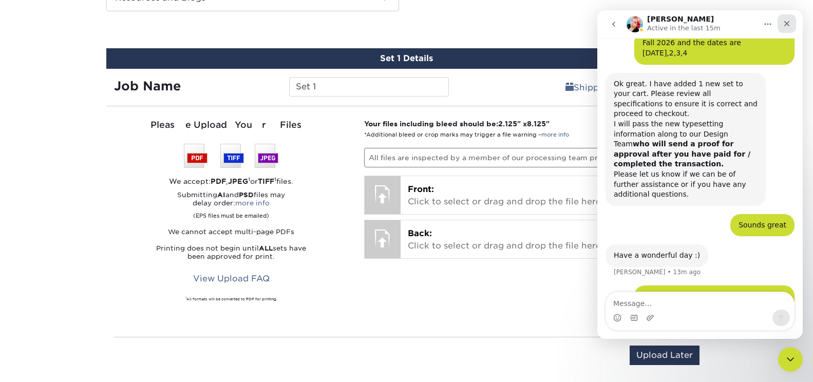
click at [786, 24] on icon "Close" at bounding box center [787, 24] width 6 height 6
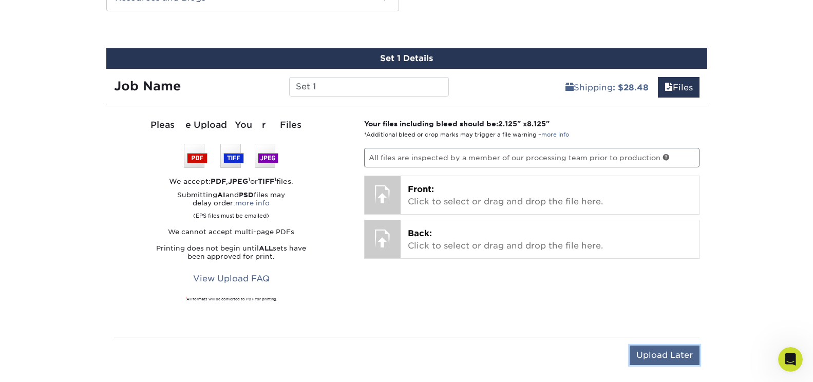
click at [666, 355] on input "Upload Later" at bounding box center [665, 356] width 70 height 20
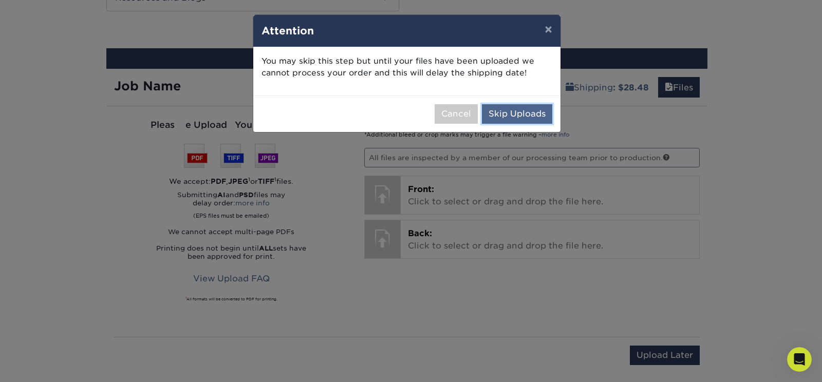
click at [523, 113] on button "Skip Uploads" at bounding box center [517, 114] width 70 height 20
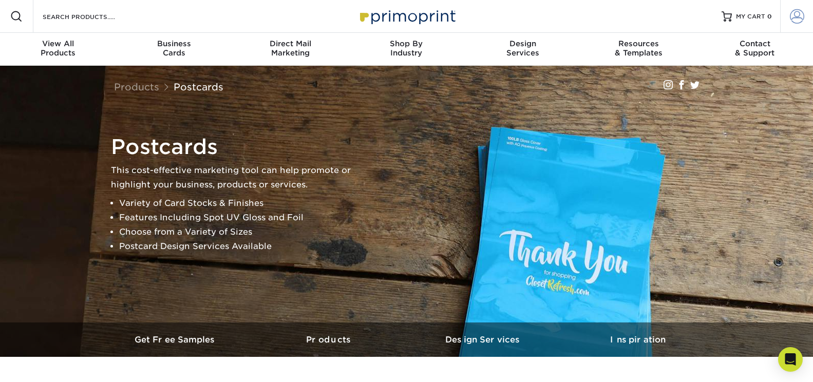
click at [798, 15] on span at bounding box center [797, 16] width 14 height 14
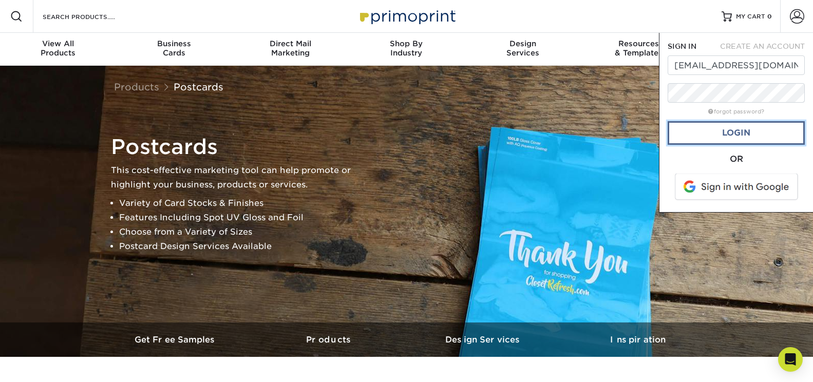
click at [745, 130] on link "Login" at bounding box center [736, 133] width 137 height 24
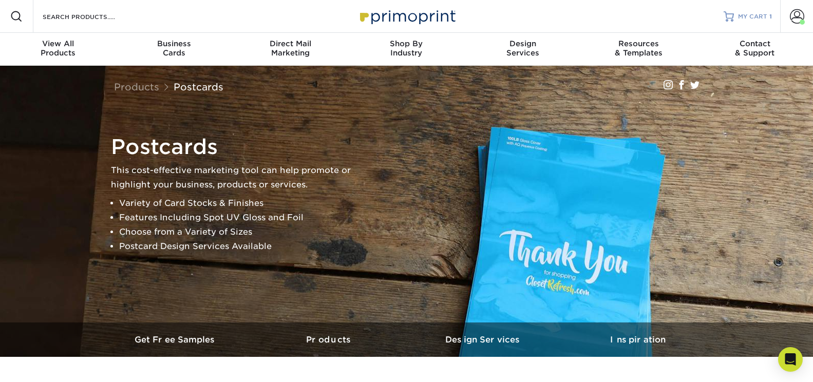
click at [742, 14] on span "MY CART" at bounding box center [752, 16] width 29 height 9
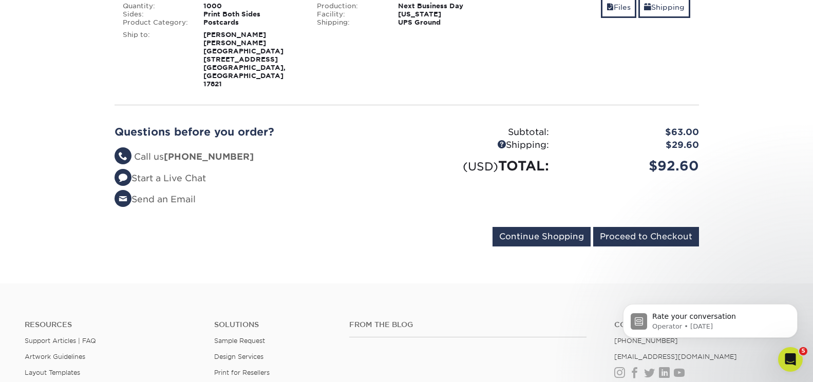
scroll to position [308, 0]
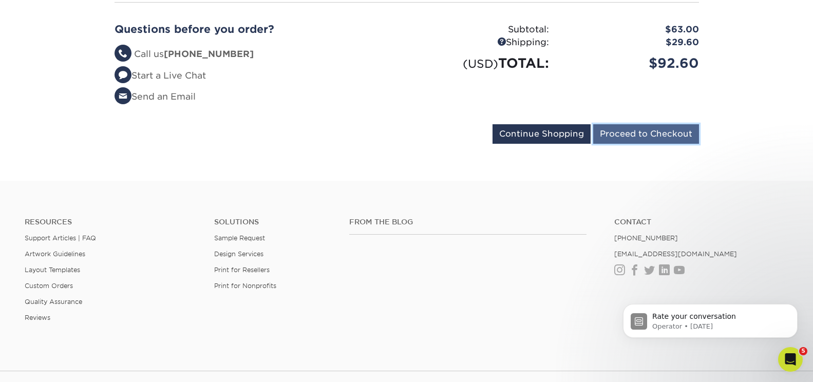
click at [655, 124] on input "Proceed to Checkout" at bounding box center [646, 134] width 106 height 20
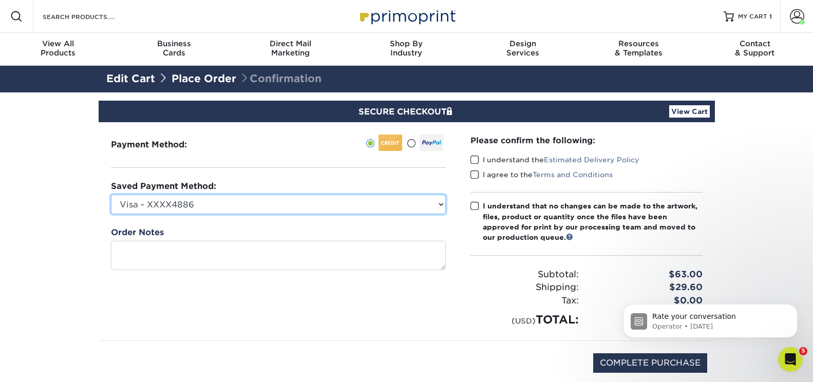
click at [440, 203] on select "Visa - XXXX4886 Visa - XXXX8980 New Credit Card" at bounding box center [278, 205] width 335 height 20
select select "65305"
click at [111, 195] on select "Visa - XXXX4886 Visa - XXXX8980 New Credit Card" at bounding box center [278, 205] width 335 height 20
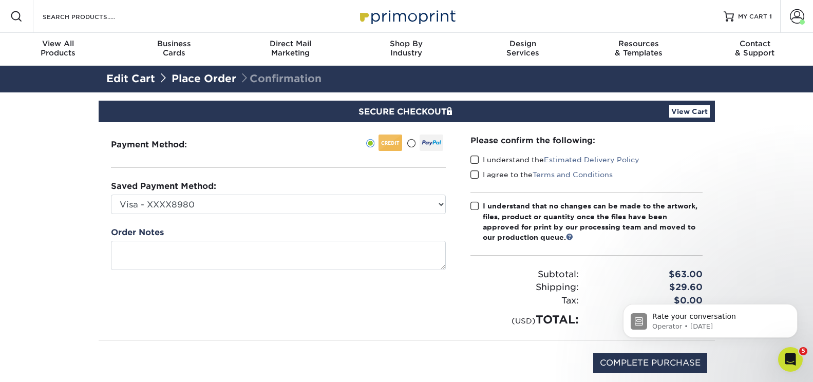
click at [475, 160] on span at bounding box center [474, 160] width 9 height 10
click at [0, 0] on input "I understand the Estimated Delivery Policy" at bounding box center [0, 0] width 0 height 0
click at [474, 176] on span at bounding box center [474, 175] width 9 height 10
click at [0, 0] on input "I agree to the Terms and Conditions" at bounding box center [0, 0] width 0 height 0
click at [475, 208] on span at bounding box center [474, 206] width 9 height 10
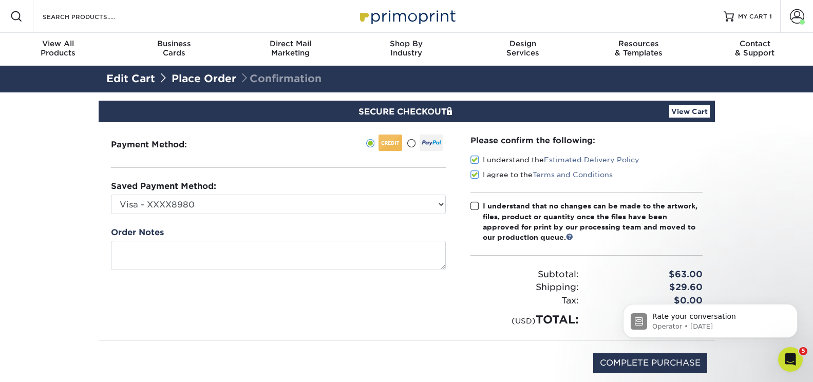
click at [0, 0] on input "I understand that no changes can be made to the artwork, files, product or quan…" at bounding box center [0, 0] width 0 height 0
click at [672, 363] on input "COMPLETE PURCHASE" at bounding box center [650, 363] width 114 height 20
type input "PROCESSING, PLEASE WAIT..."
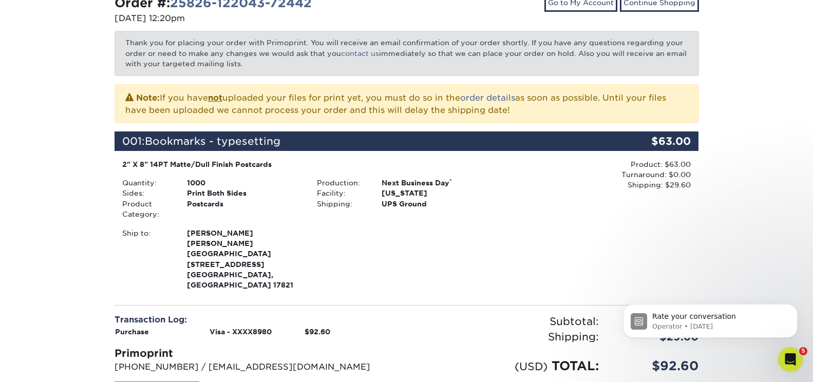
scroll to position [205, 0]
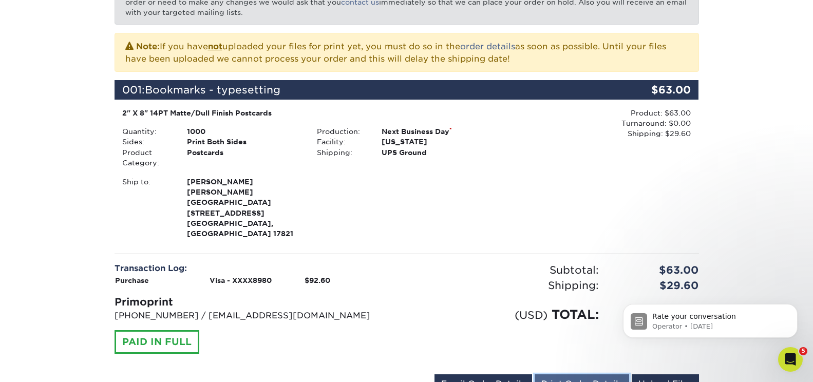
drag, startPoint x: 8, startPoint y: 43, endPoint x: 585, endPoint y: 361, distance: 658.6
click at [585, 374] on link "Print Order Details" at bounding box center [582, 384] width 95 height 20
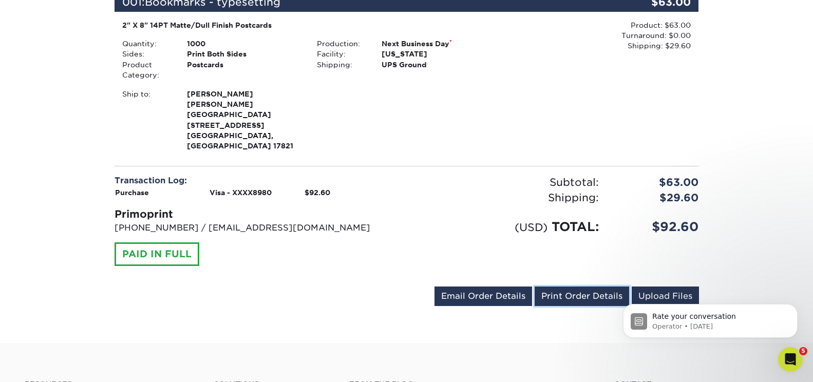
scroll to position [296, 0]
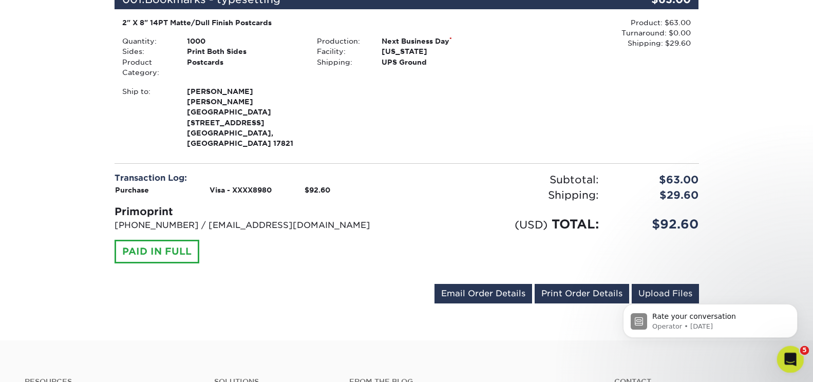
click at [788, 362] on icon "Open Intercom Messenger" at bounding box center [789, 358] width 17 height 17
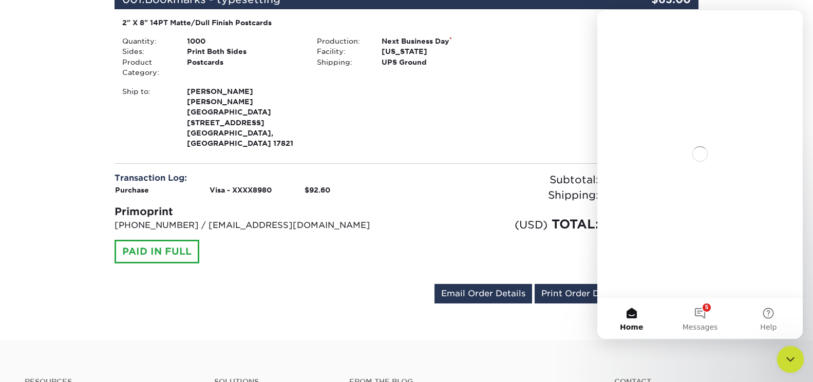
scroll to position [0, 0]
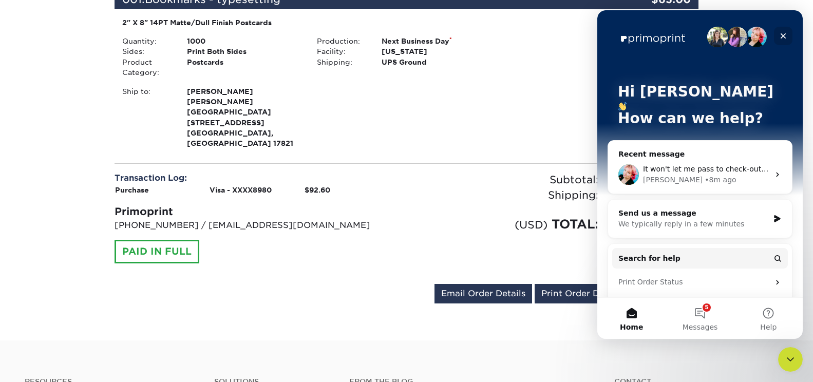
click at [781, 37] on icon "Close" at bounding box center [783, 36] width 8 height 8
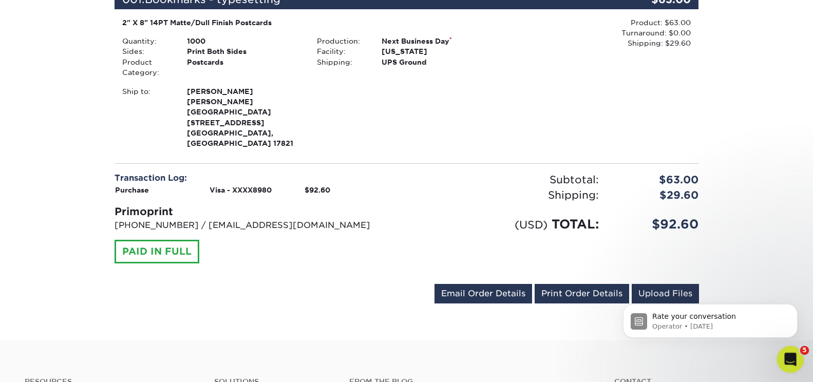
click at [787, 360] on icon "Open Intercom Messenger" at bounding box center [789, 358] width 17 height 17
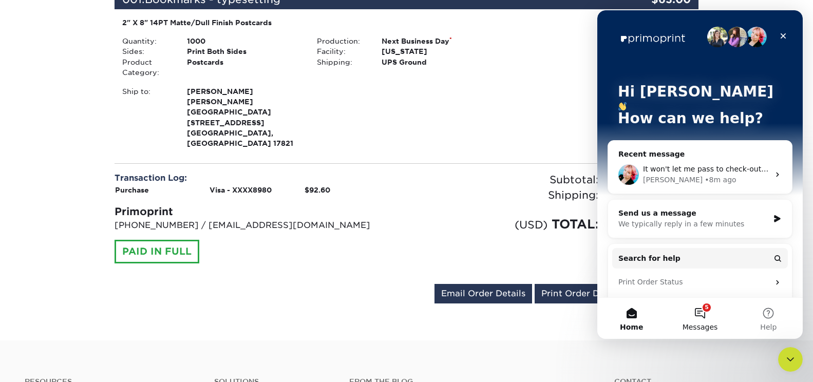
click at [700, 316] on button "5 Messages" at bounding box center [700, 318] width 68 height 41
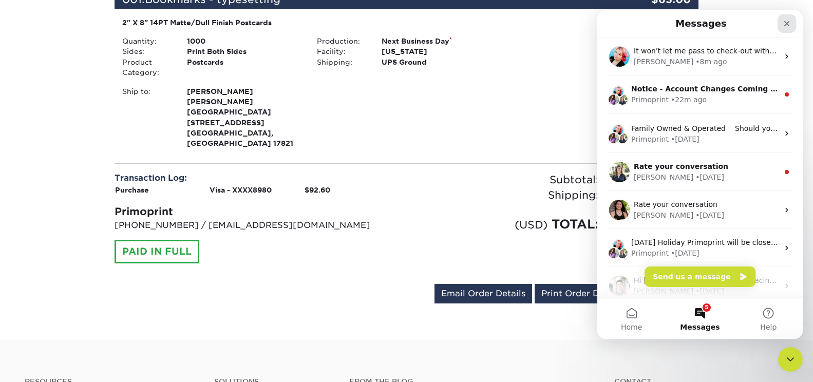
click at [784, 26] on icon "Close" at bounding box center [787, 24] width 8 height 8
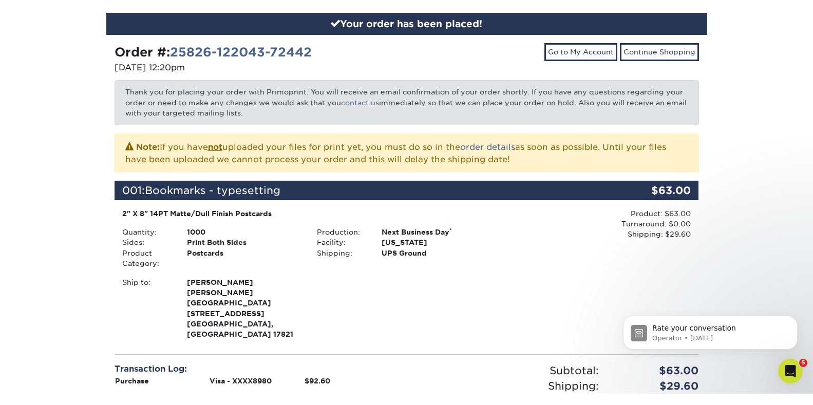
scroll to position [99, 0]
